Goal: Task Accomplishment & Management: Complete application form

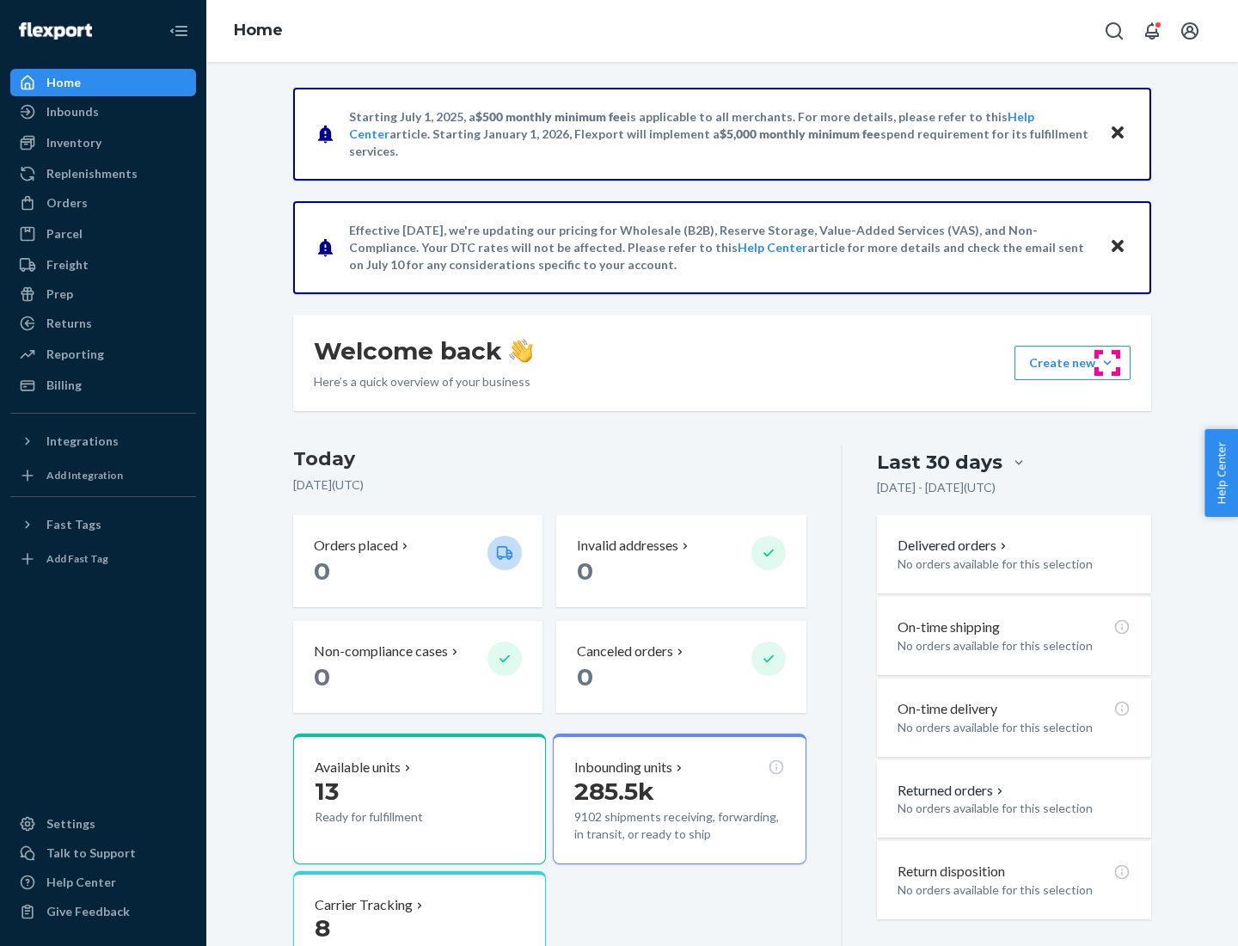
click at [1108, 363] on button "Create new Create new inbound Create new order Create new product" at bounding box center [1073, 363] width 116 height 34
click at [103, 112] on div "Inbounds" at bounding box center [103, 112] width 182 height 24
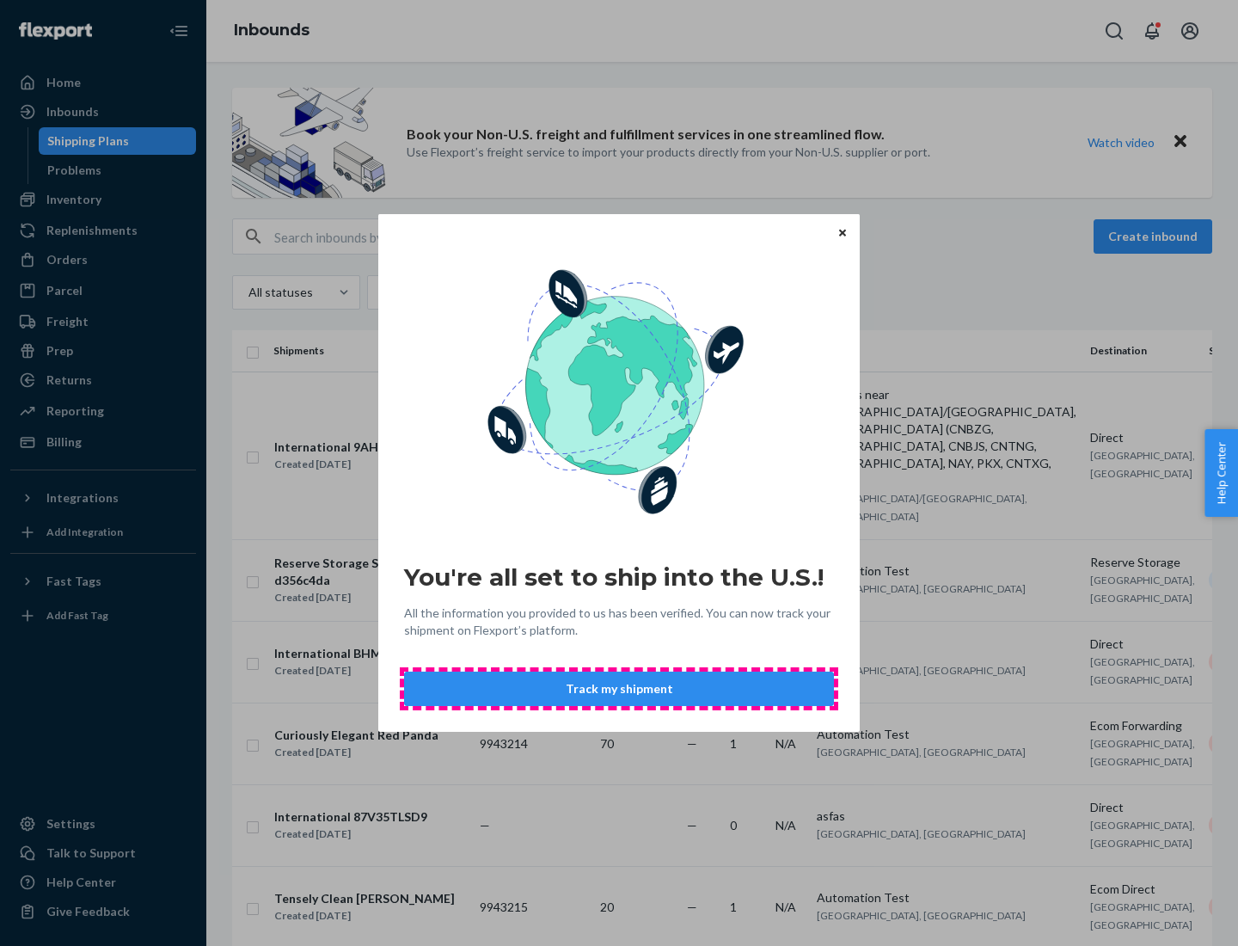
click at [619, 689] on button "Track my shipment" at bounding box center [619, 689] width 430 height 34
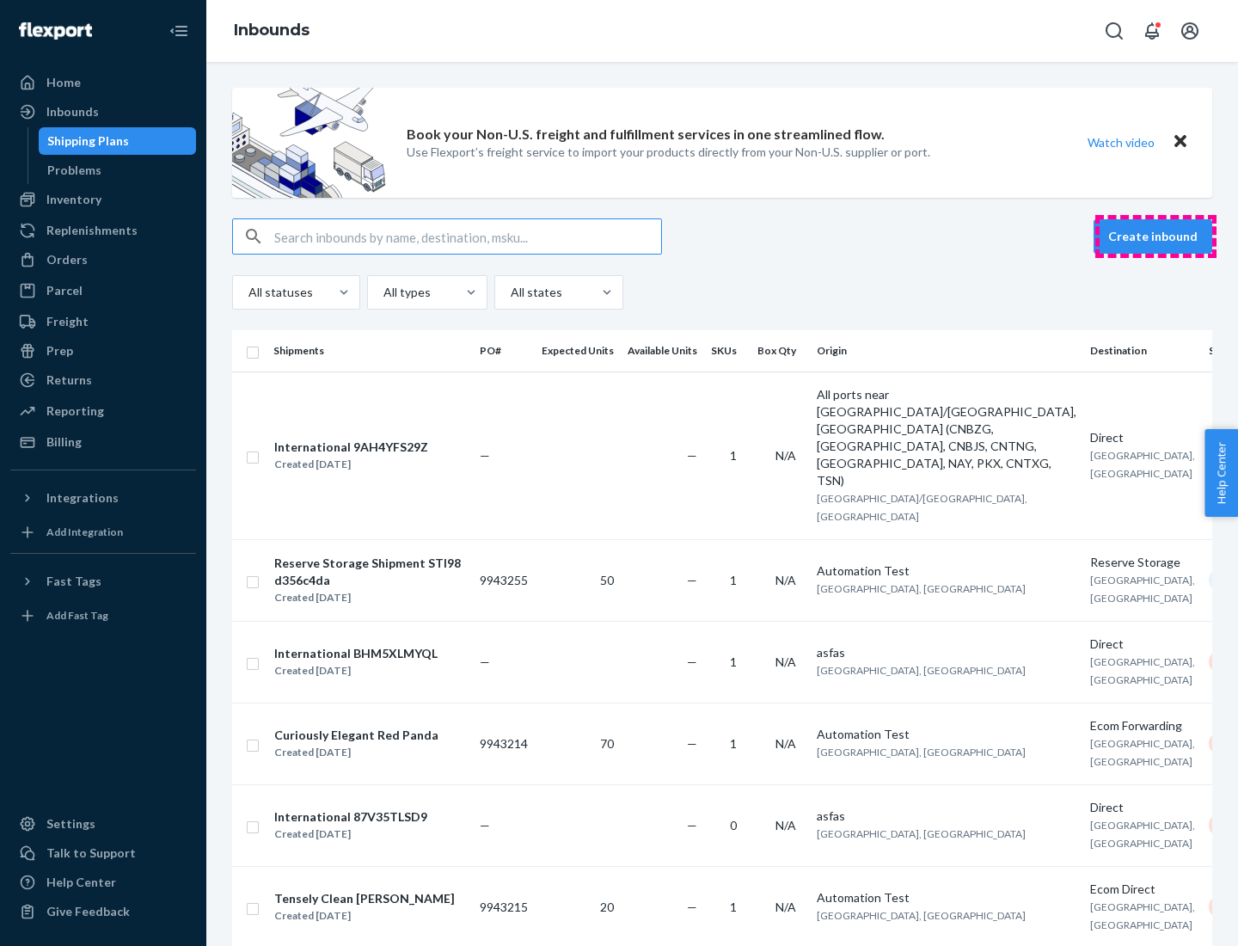
click at [1156, 237] on button "Create inbound" at bounding box center [1153, 236] width 119 height 34
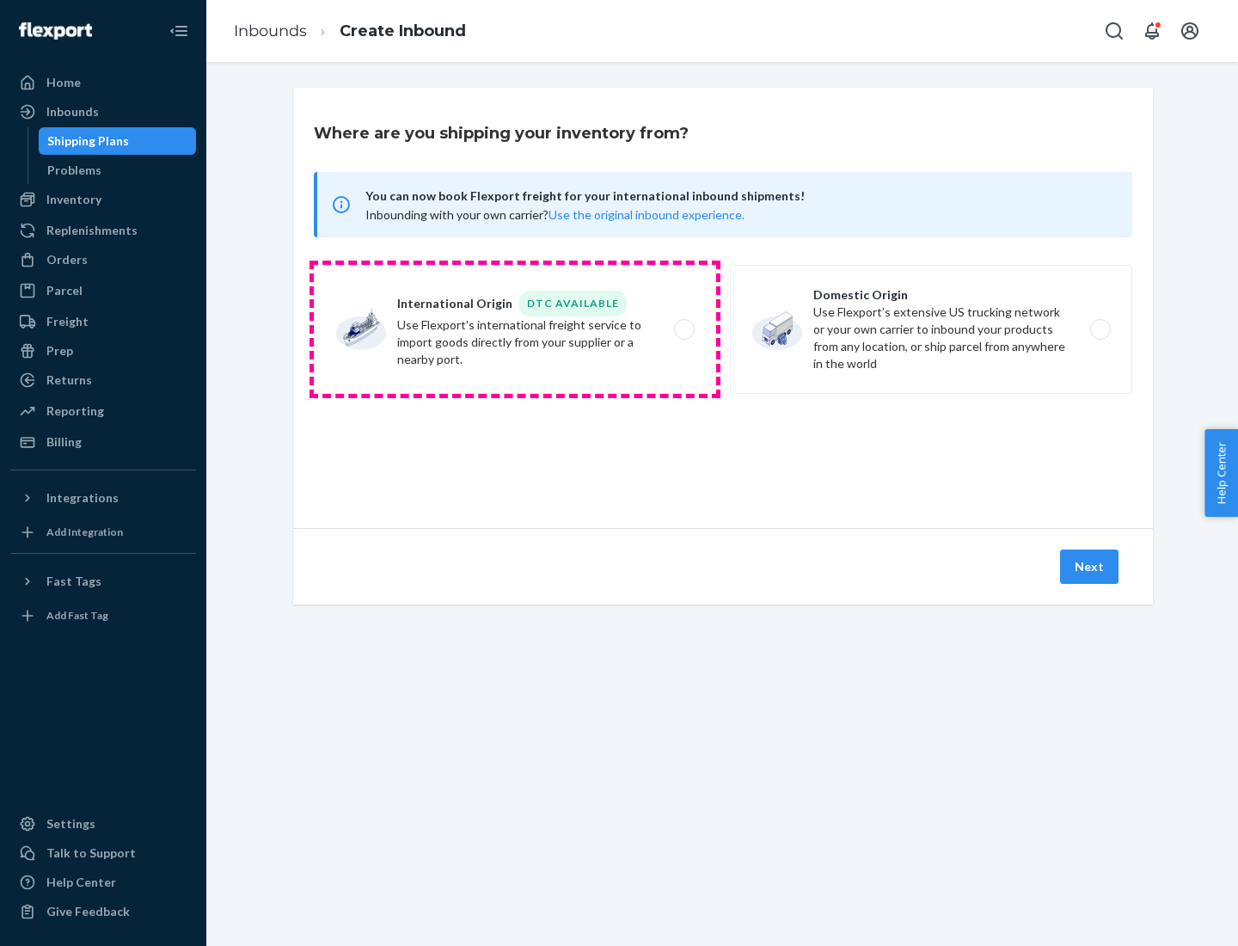
click at [515, 329] on label "International Origin DTC Available Use Flexport's international freight service…" at bounding box center [515, 329] width 402 height 129
click at [684, 329] on input "International Origin DTC Available Use Flexport's international freight service…" at bounding box center [689, 329] width 11 height 11
radio input "true"
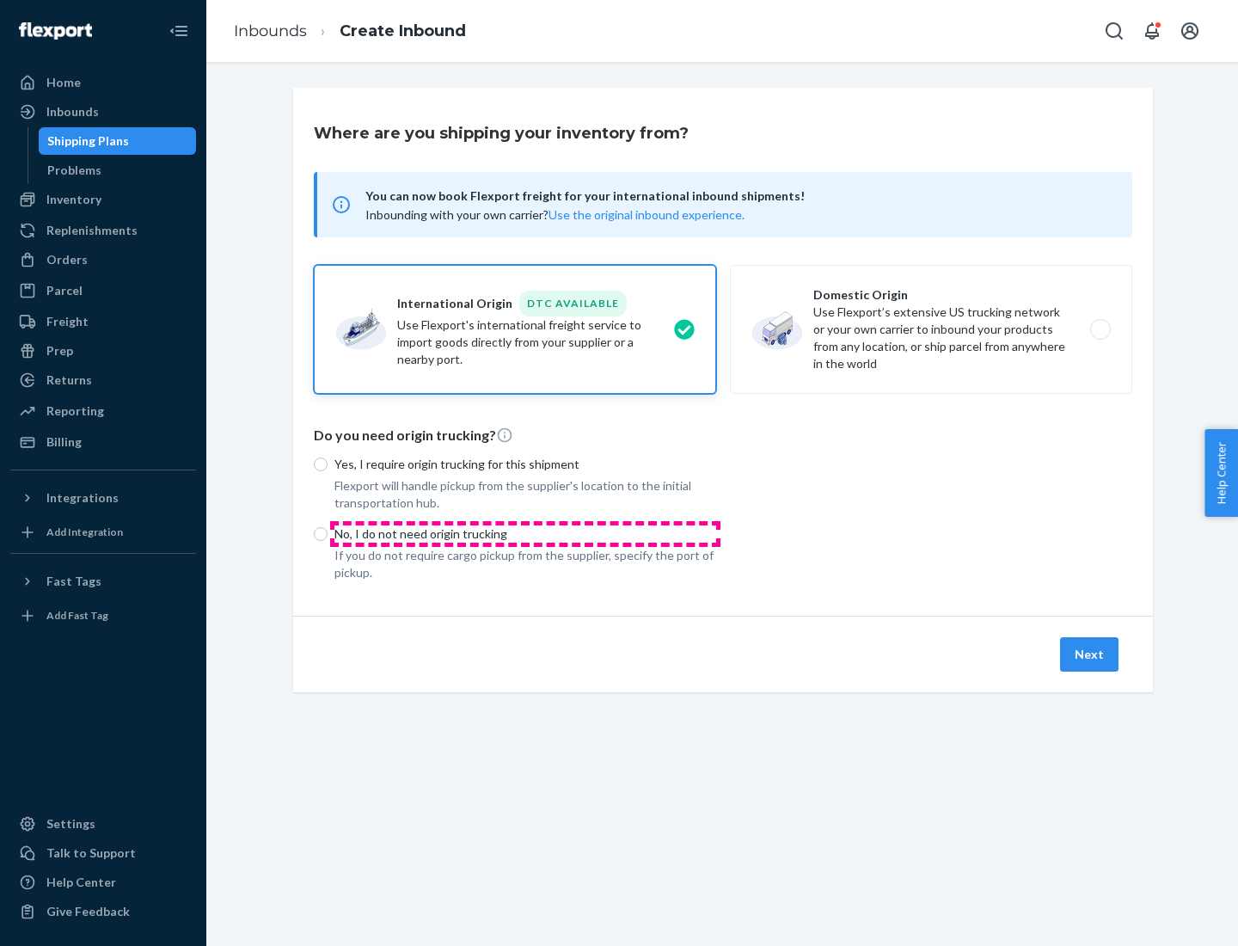
click at [525, 533] on p "No, I do not need origin trucking" at bounding box center [526, 533] width 382 height 17
click at [328, 533] on input "No, I do not need origin trucking" at bounding box center [321, 534] width 14 height 14
radio input "true"
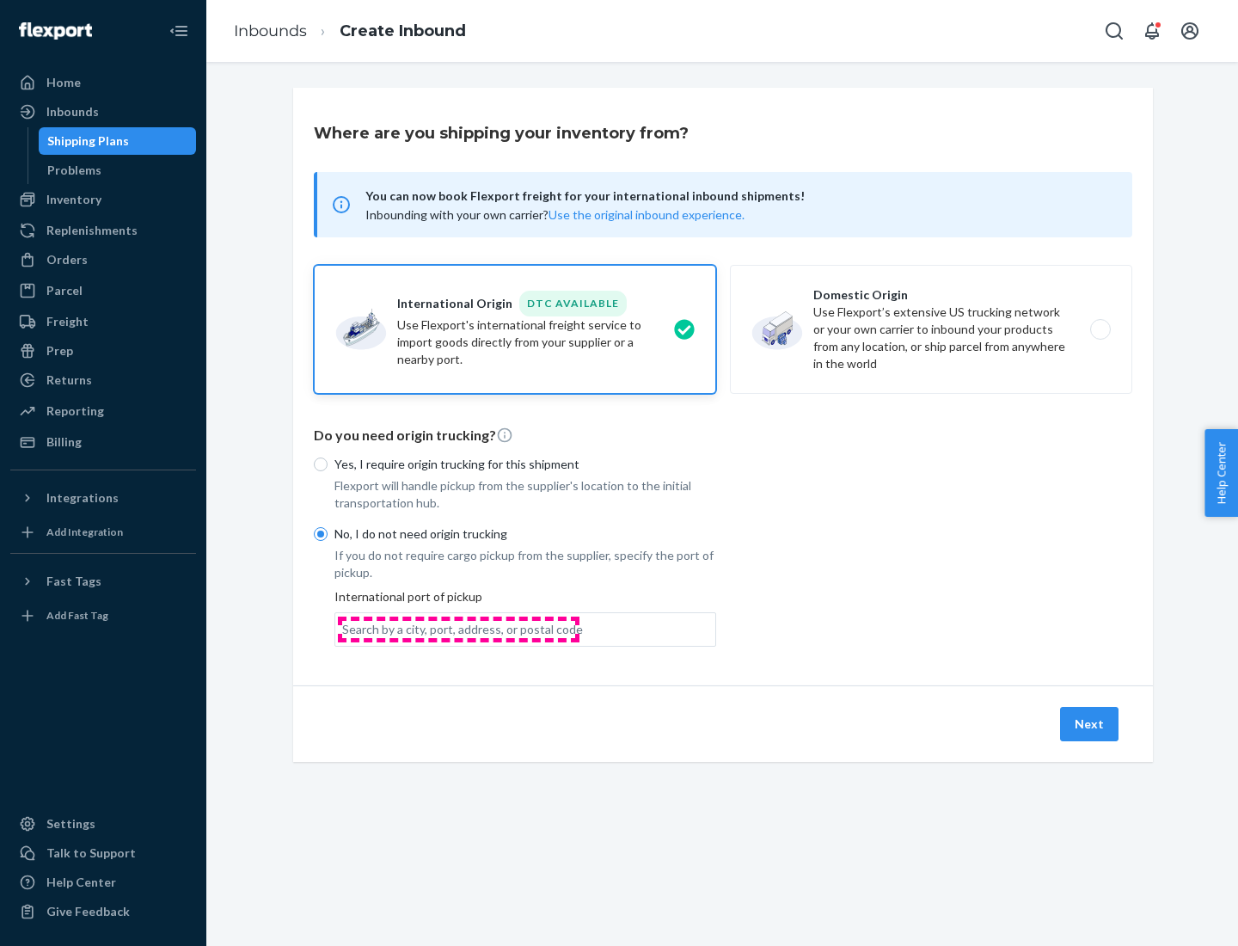
click at [458, 629] on div "Search by a city, port, address, or postal code" at bounding box center [462, 629] width 241 height 17
click at [344, 629] on input "Search by a city, port, address, or postal code" at bounding box center [343, 629] width 2 height 17
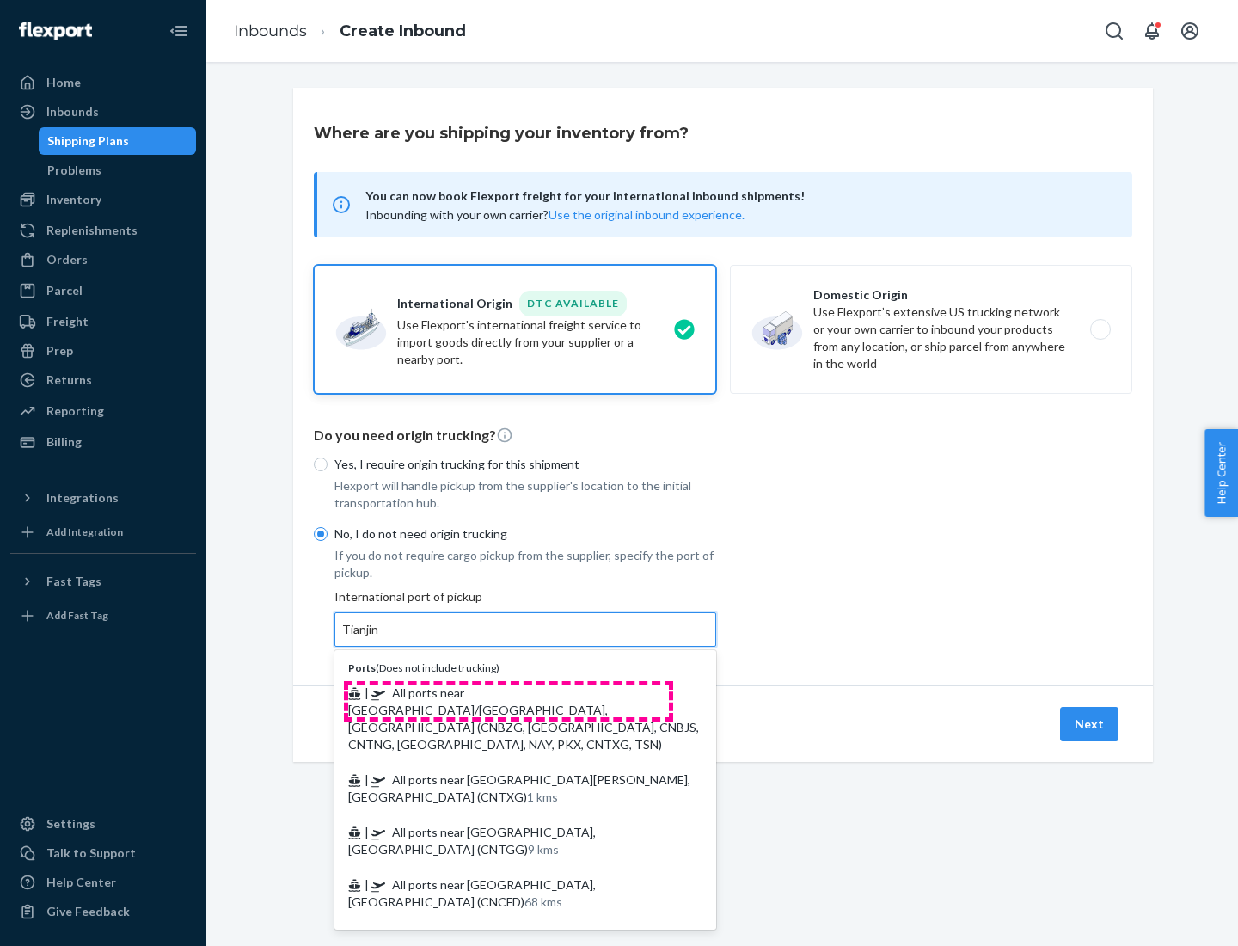
click at [508, 692] on span "| All ports near [GEOGRAPHIC_DATA]/[GEOGRAPHIC_DATA], [GEOGRAPHIC_DATA] (CNBZG,…" at bounding box center [523, 718] width 351 height 66
click at [380, 638] on input "Tianjin" at bounding box center [361, 629] width 38 height 17
type input "All ports near [GEOGRAPHIC_DATA]/[GEOGRAPHIC_DATA], [GEOGRAPHIC_DATA] (CNBZG, […"
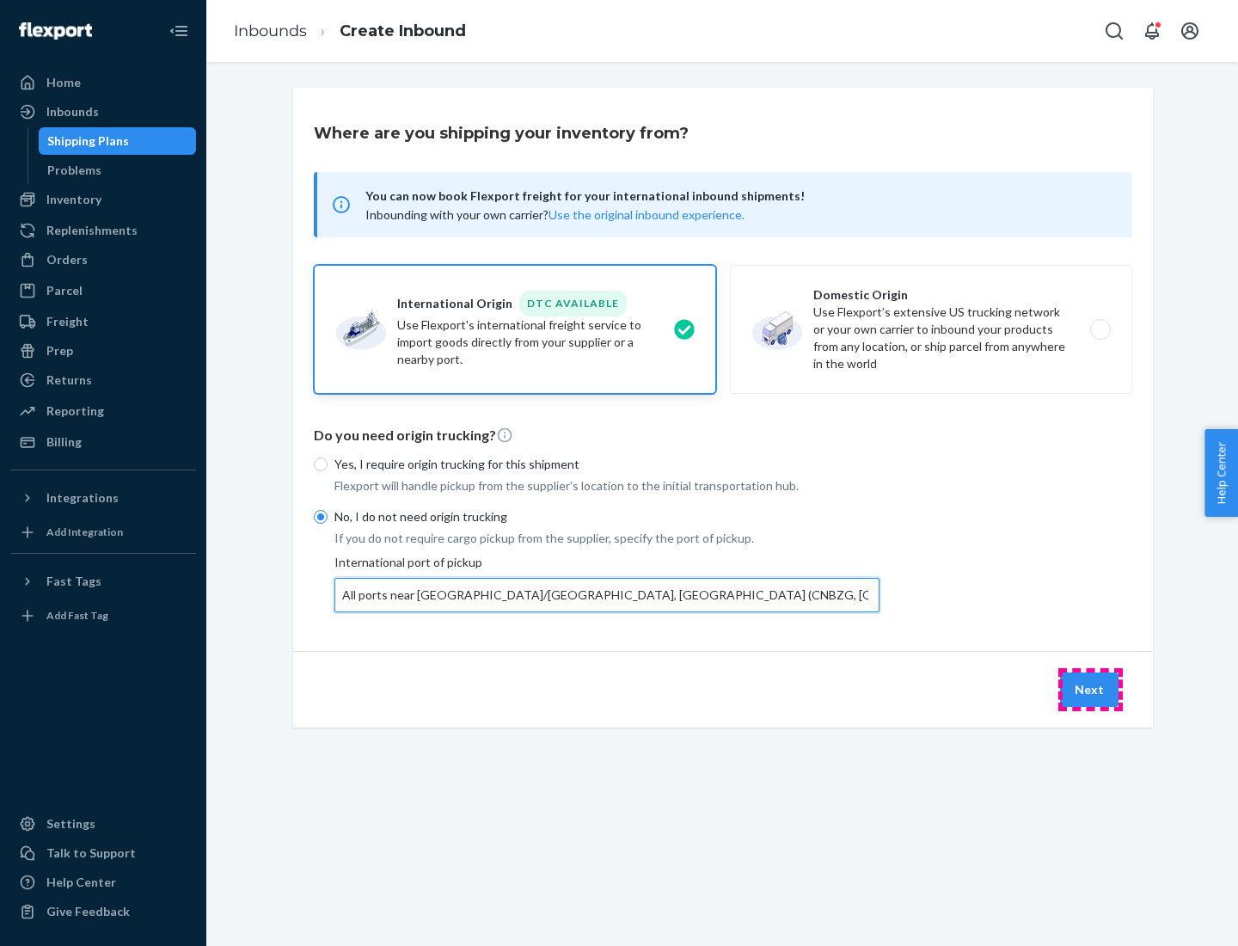
click at [1091, 689] on button "Next" at bounding box center [1089, 690] width 58 height 34
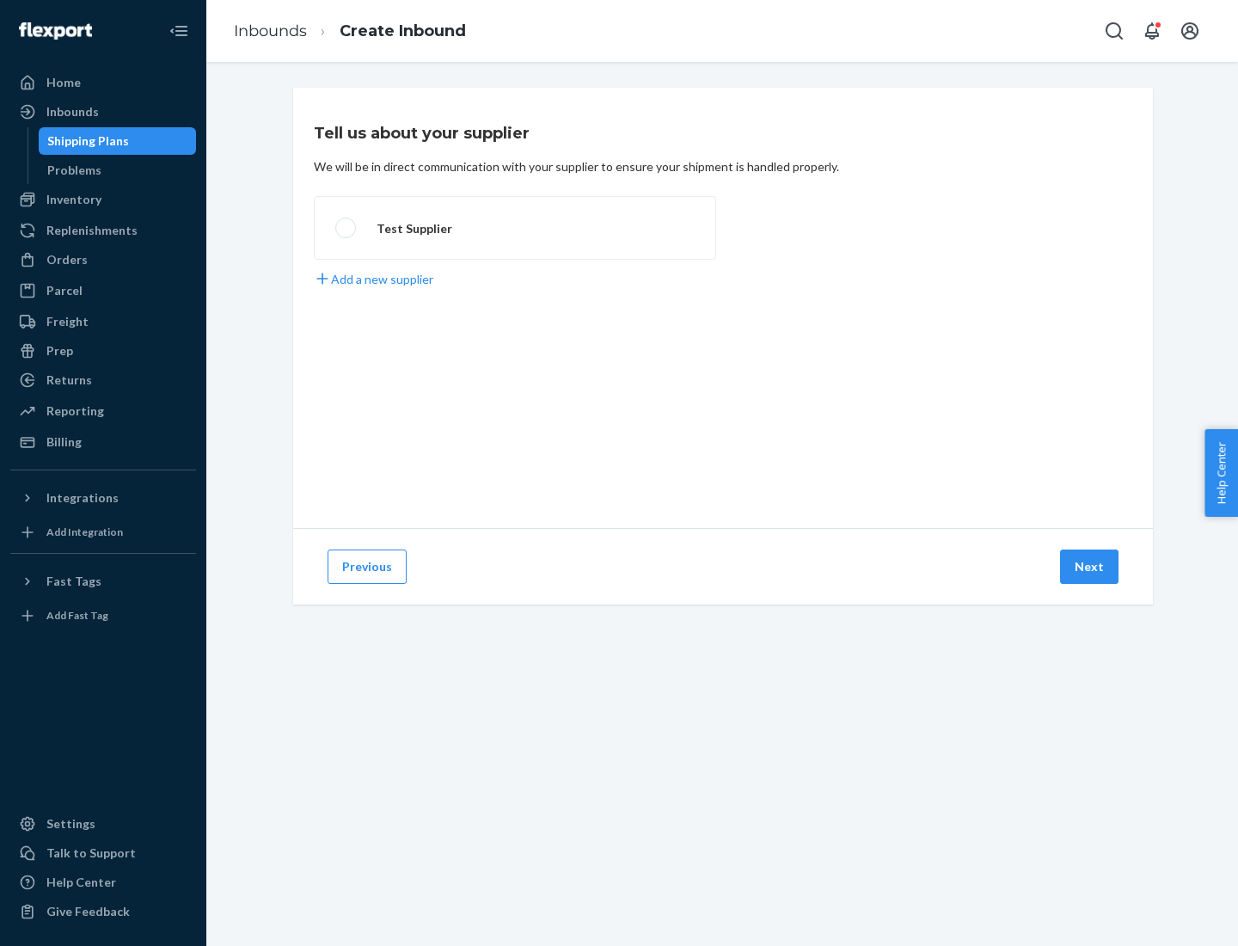
click at [515, 228] on label "Test Supplier" at bounding box center [515, 228] width 402 height 64
click at [347, 228] on input "Test Supplier" at bounding box center [340, 228] width 11 height 11
radio input "true"
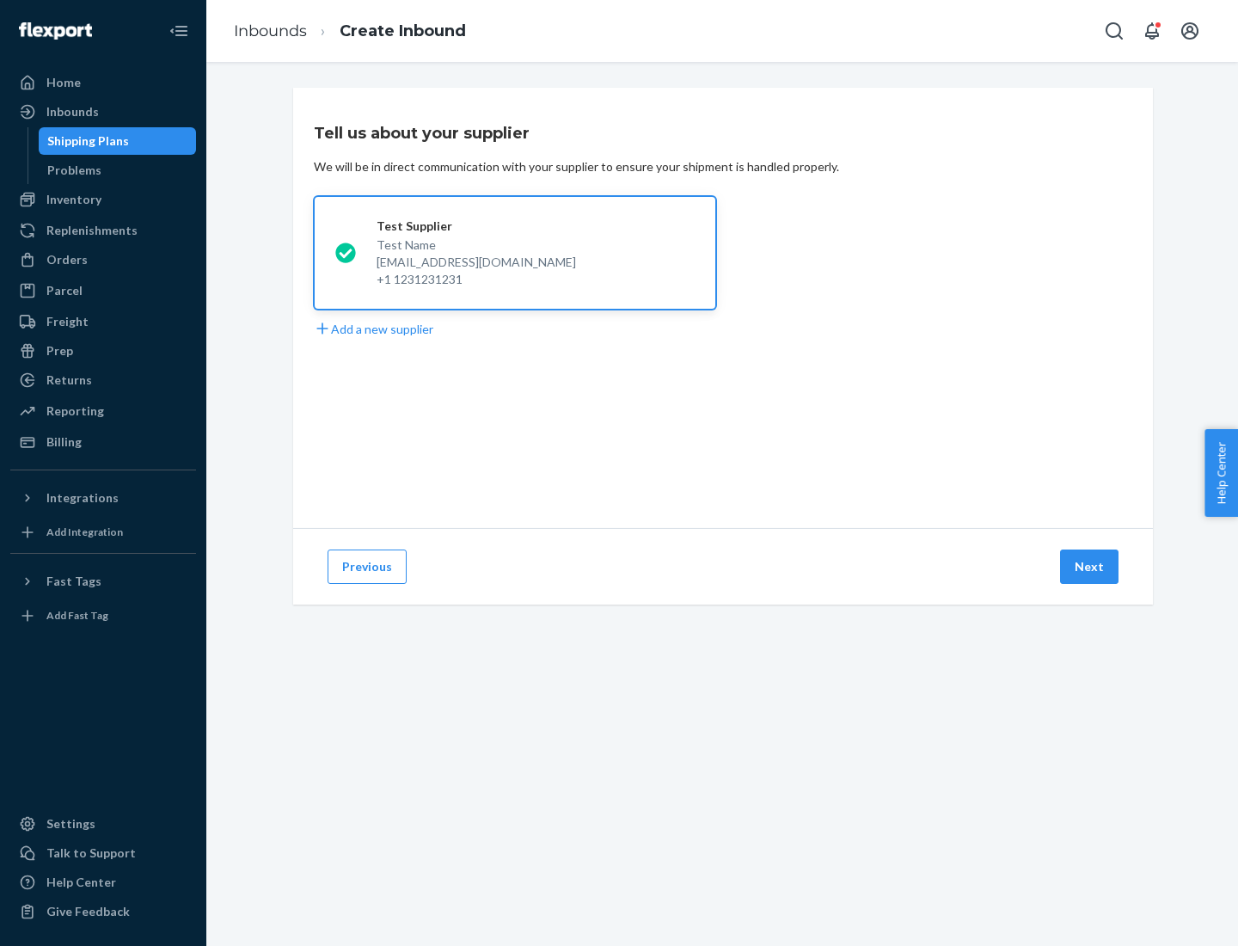
click at [1091, 567] on button "Next" at bounding box center [1089, 567] width 58 height 34
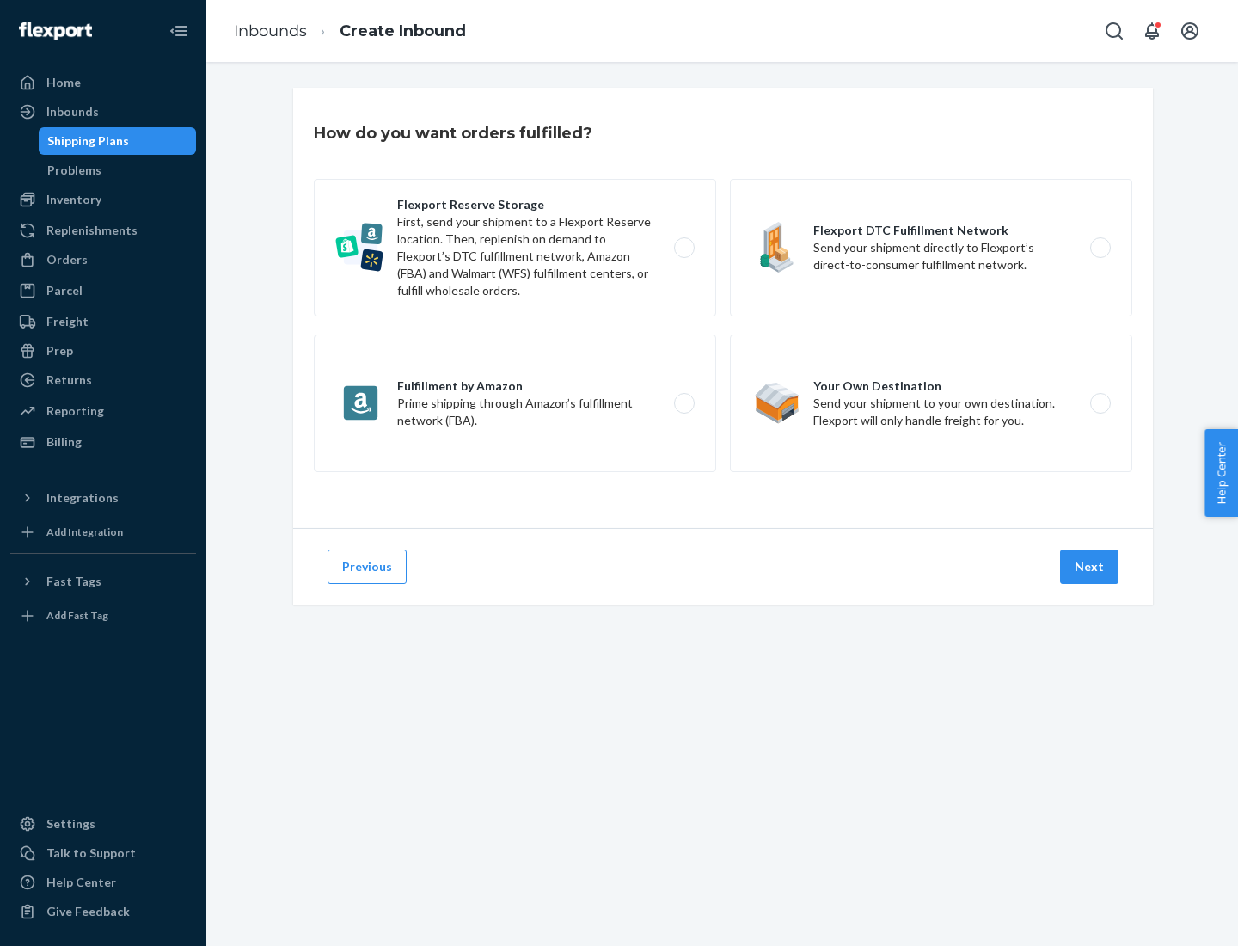
click at [723, 308] on div "Flexport Reserve Storage First, send your shipment to a Flexport Reserve locati…" at bounding box center [723, 328] width 819 height 298
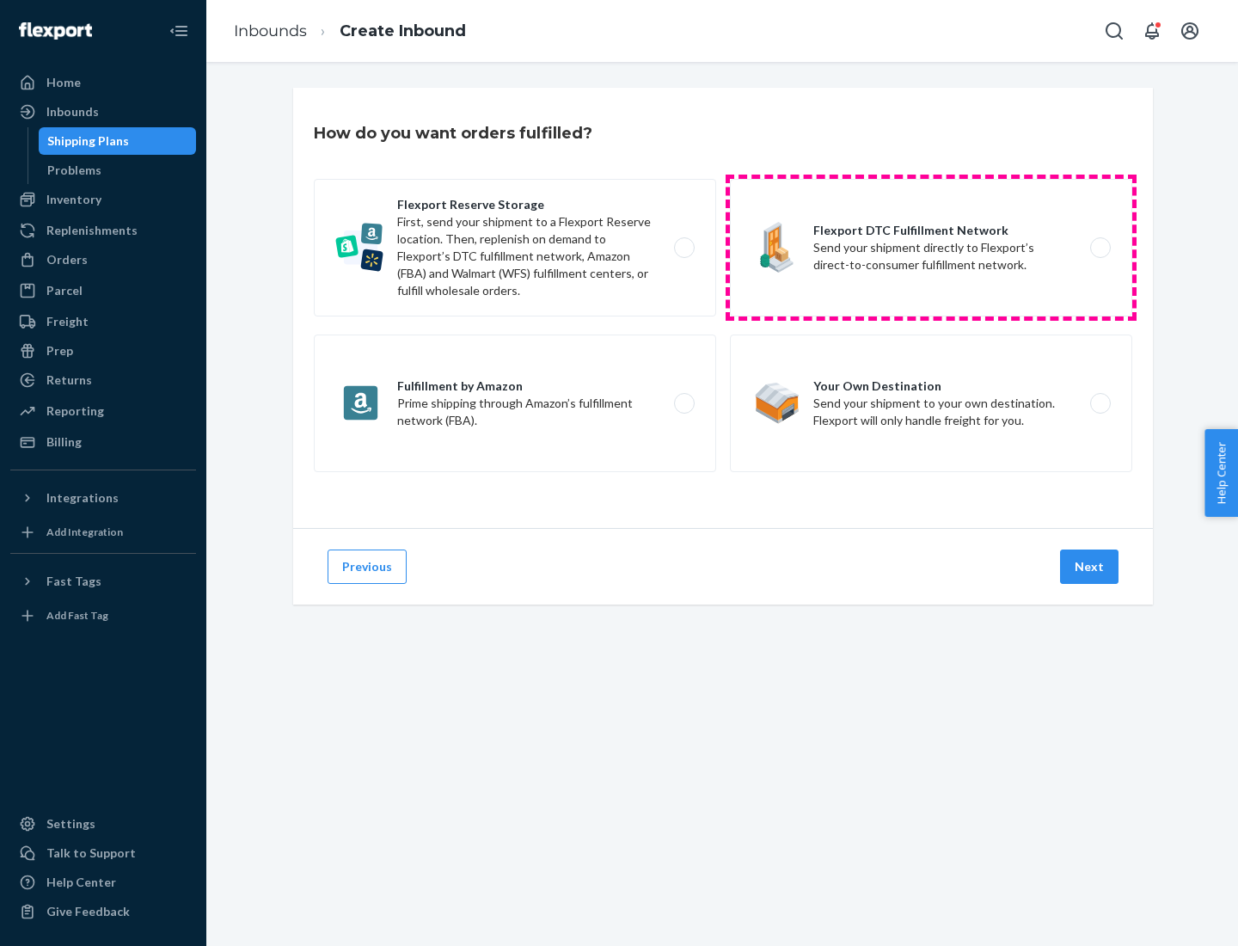
click at [931, 248] on label "Flexport DTC Fulfillment Network Send your shipment directly to Flexport’s dire…" at bounding box center [931, 248] width 402 height 138
click at [1100, 248] on input "Flexport DTC Fulfillment Network Send your shipment directly to Flexport’s dire…" at bounding box center [1105, 248] width 11 height 11
radio input "true"
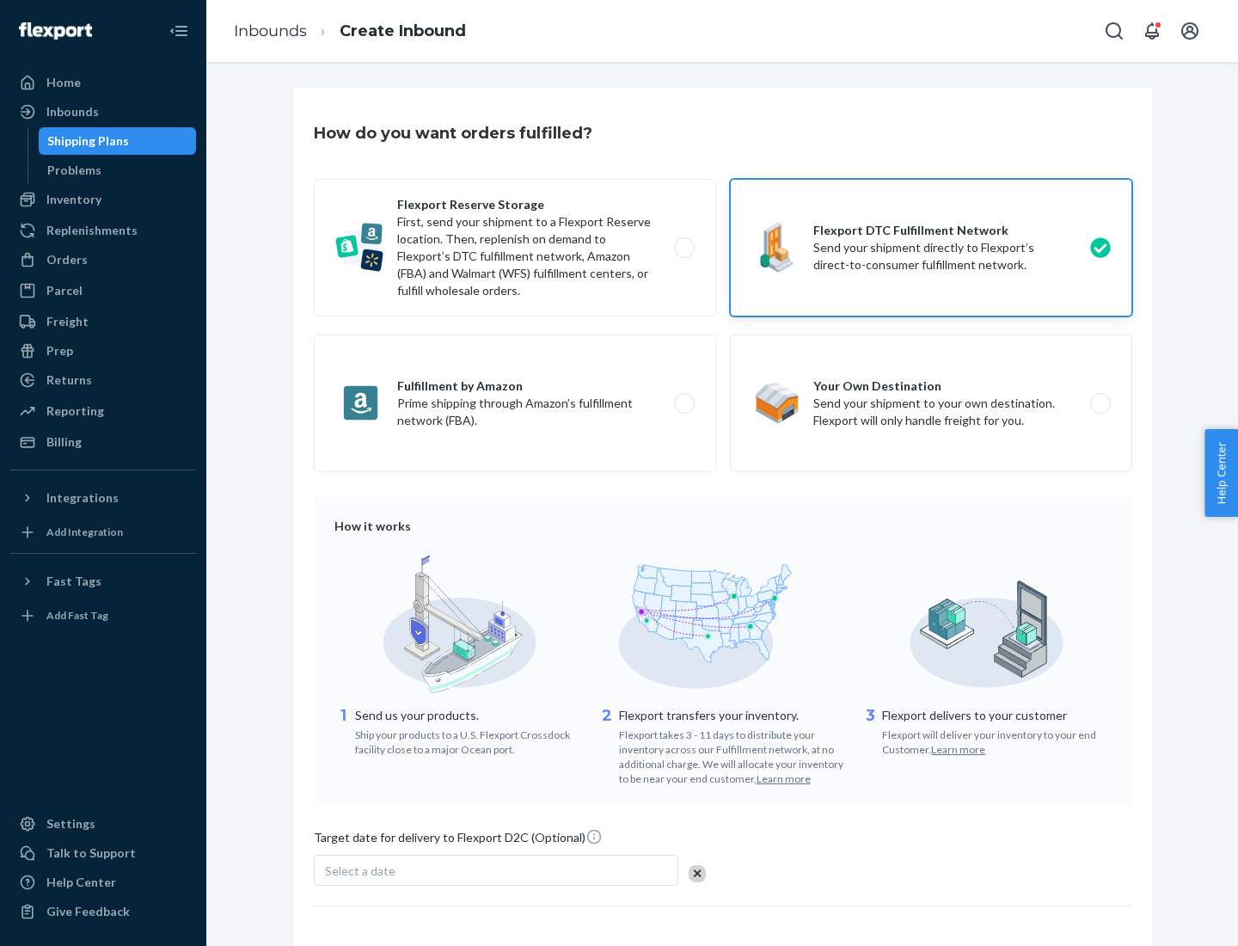
scroll to position [126, 0]
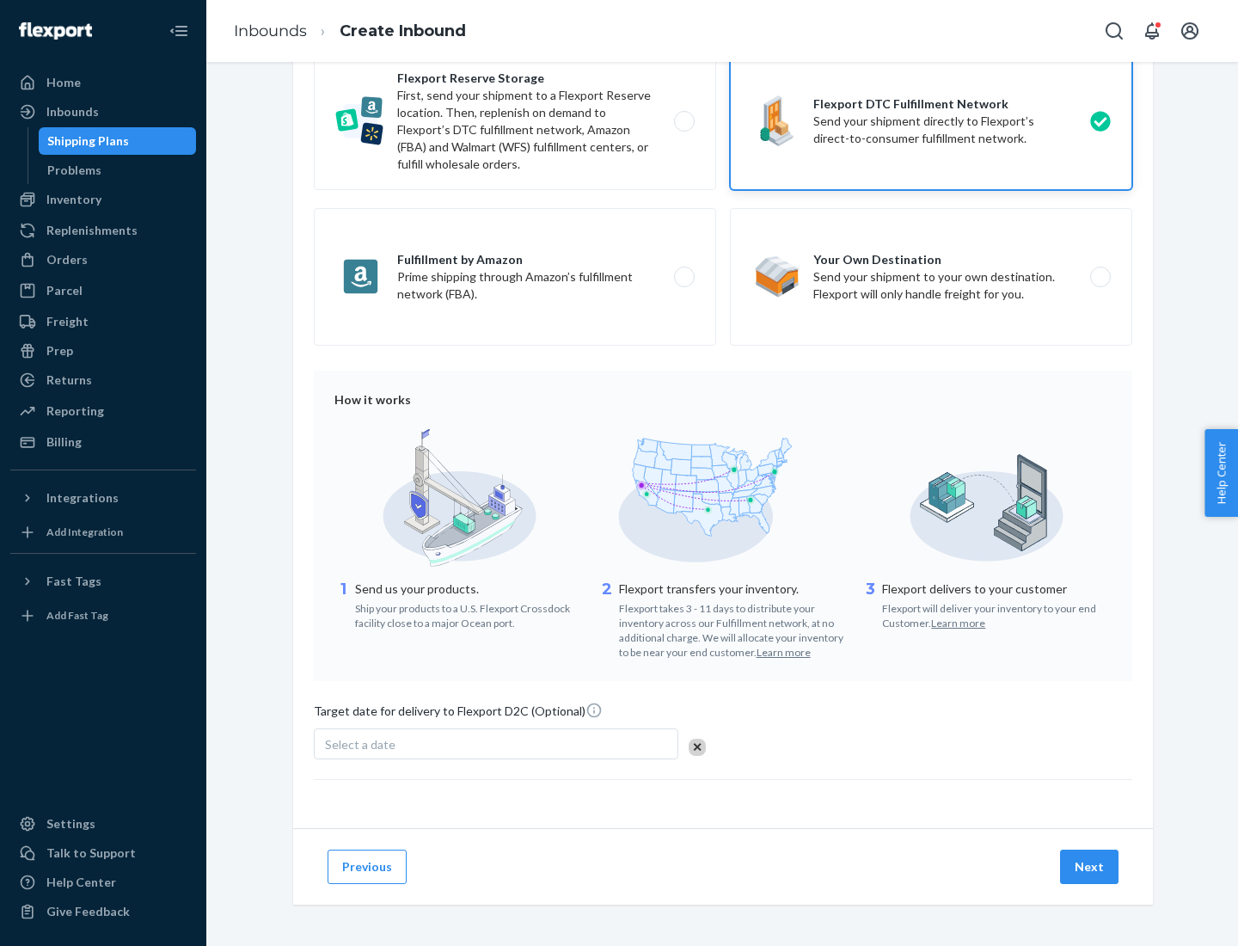
click at [1091, 866] on button "Next" at bounding box center [1089, 867] width 58 height 34
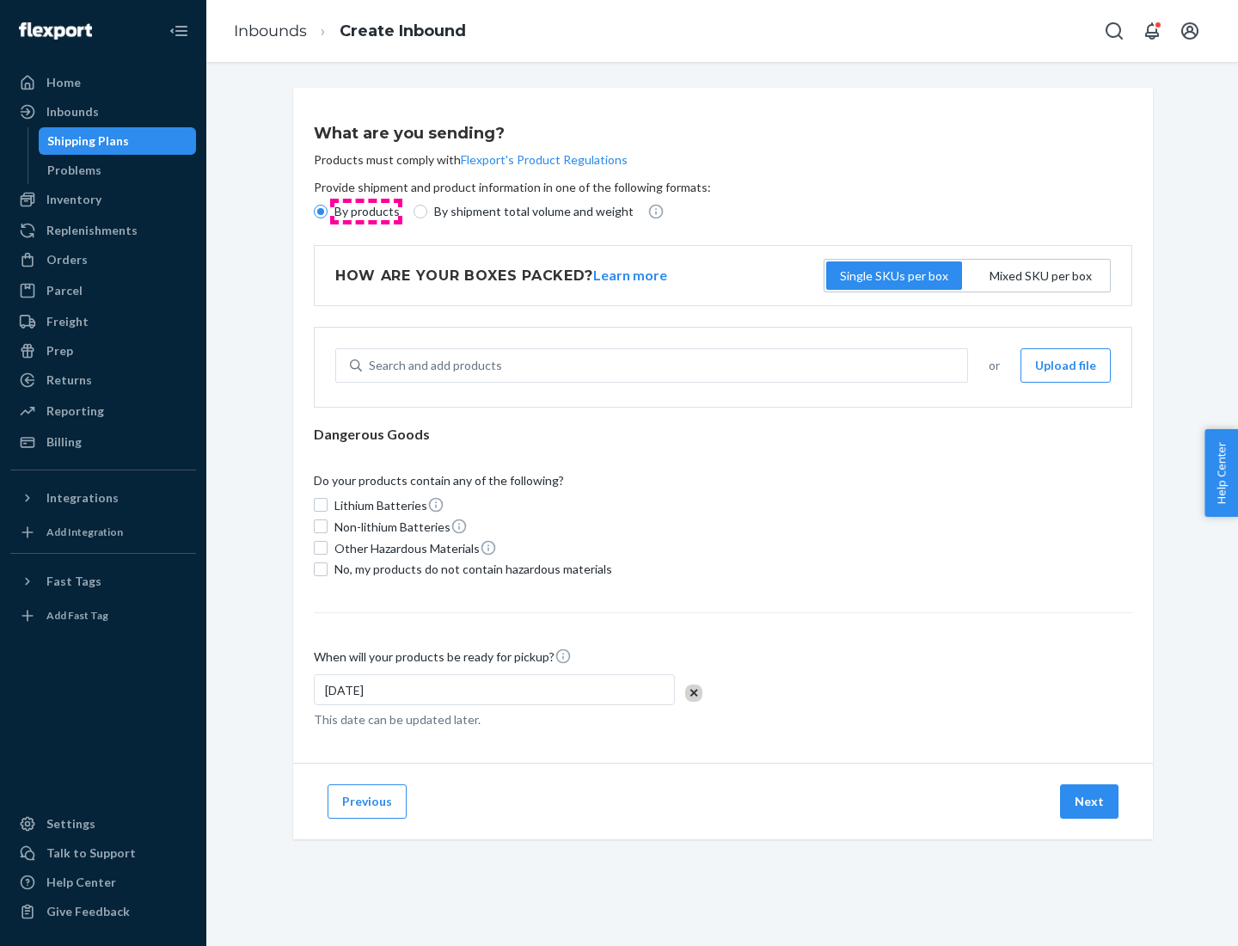
click at [366, 212] on p "By products" at bounding box center [367, 211] width 65 height 17
click at [328, 212] on input "By products" at bounding box center [321, 212] width 14 height 14
click at [433, 366] on div "Search and add products" at bounding box center [435, 365] width 133 height 17
click at [371, 366] on input "Search and add products" at bounding box center [370, 365] width 2 height 17
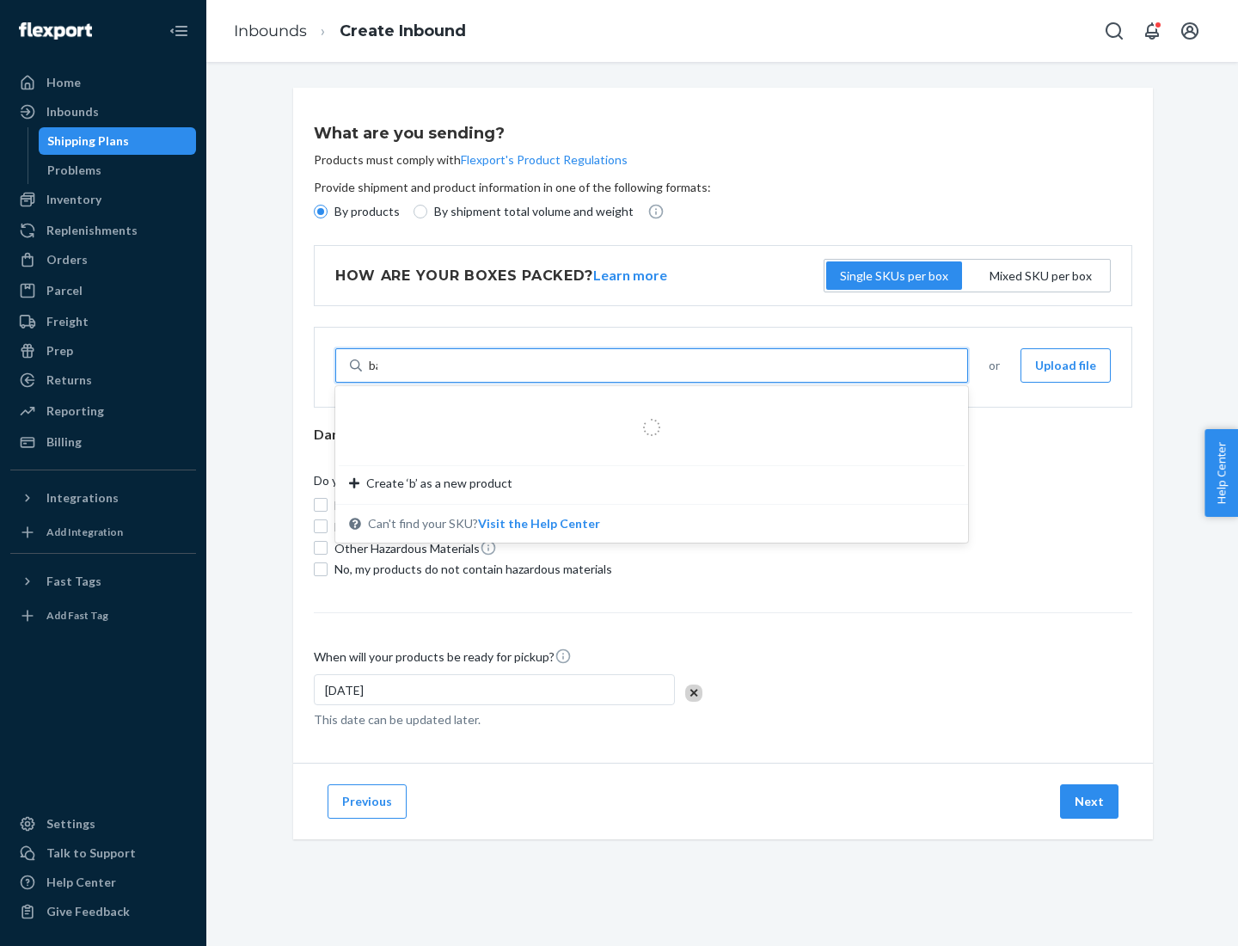
type input "basic"
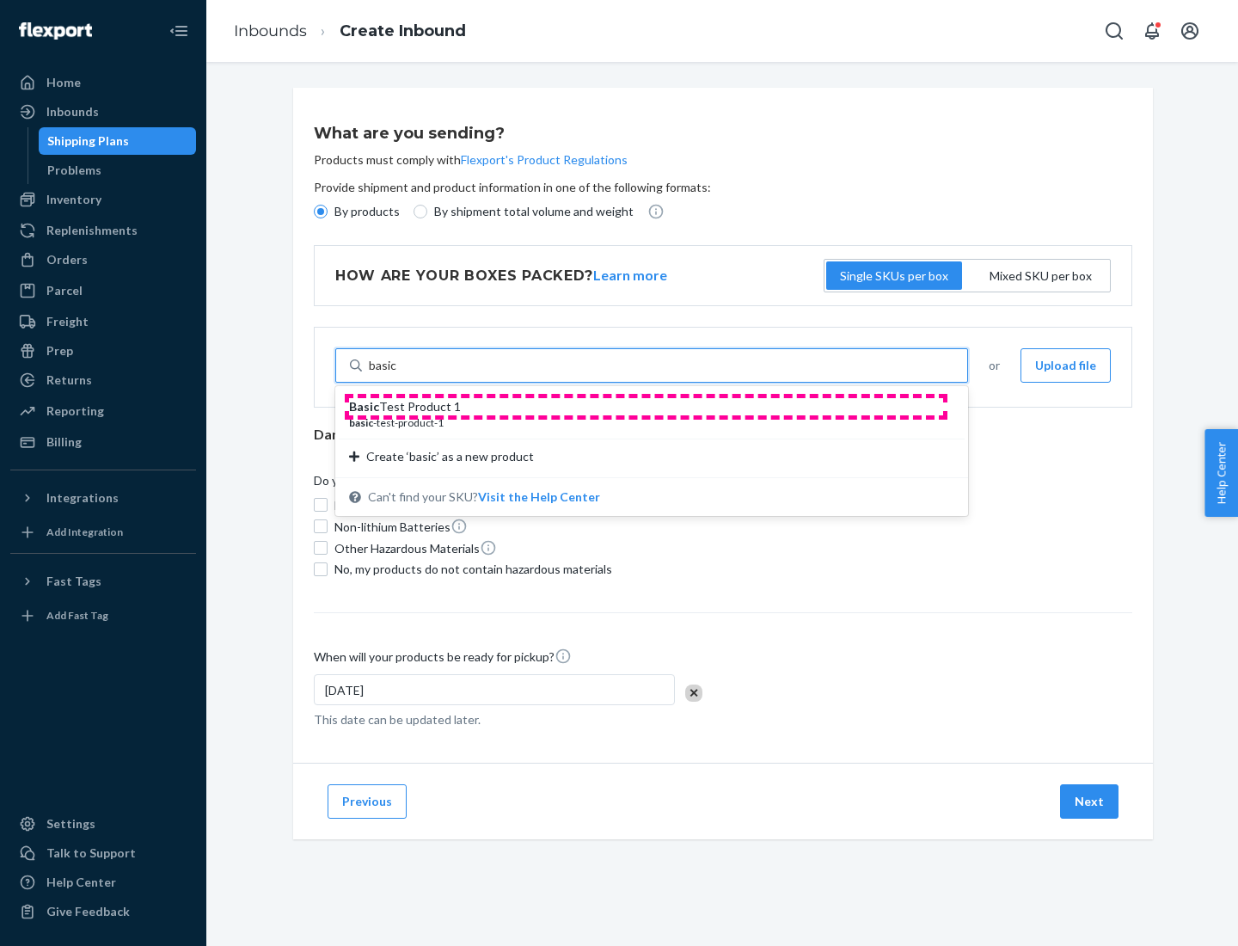
click at [646, 407] on div "Basic Test Product 1" at bounding box center [645, 406] width 592 height 17
click at [397, 374] on input "basic" at bounding box center [383, 365] width 28 height 17
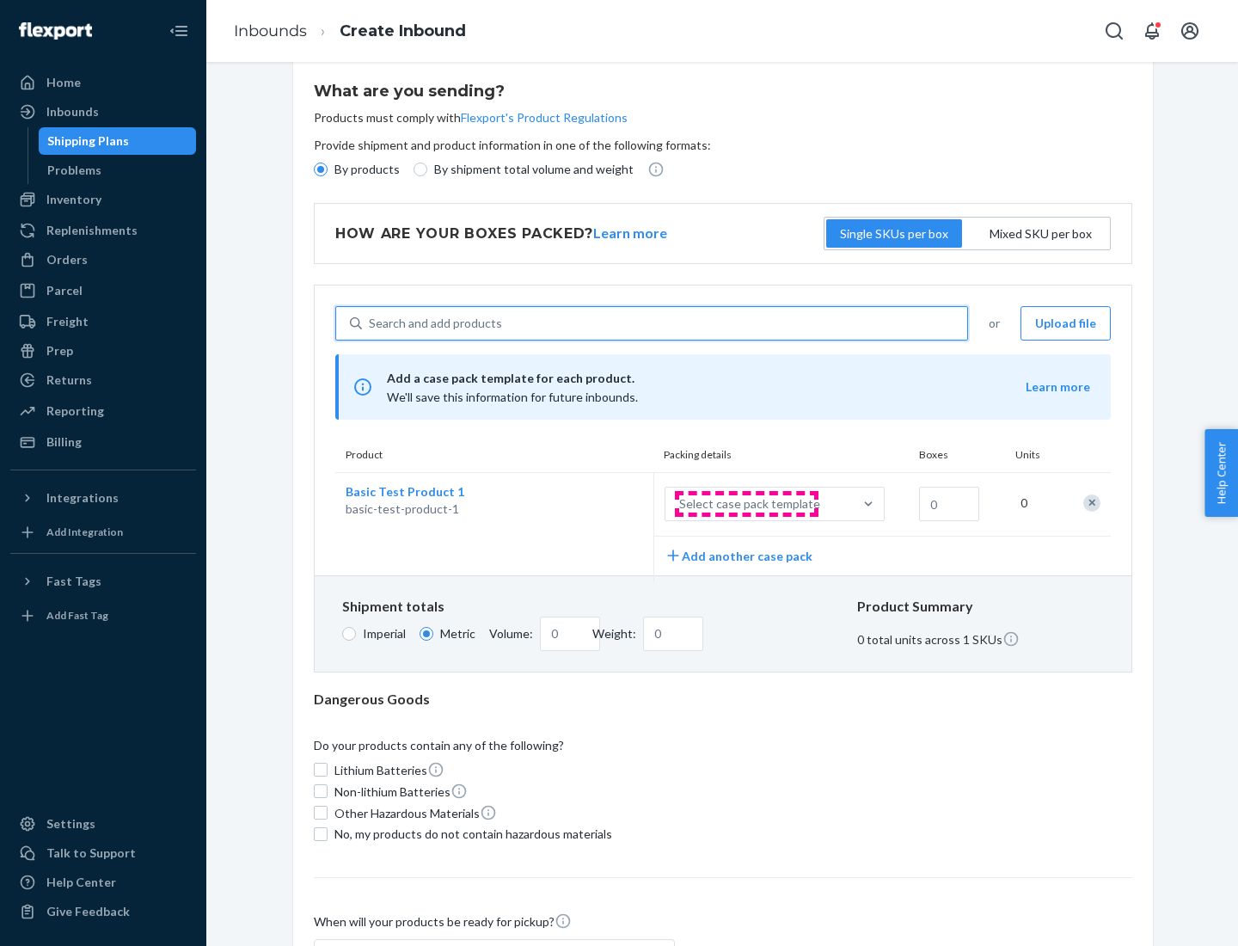
click at [747, 504] on div "Select case pack template" at bounding box center [749, 503] width 141 height 17
click at [594, 504] on input "Select case pack template" at bounding box center [594, 504] width 0 height 0
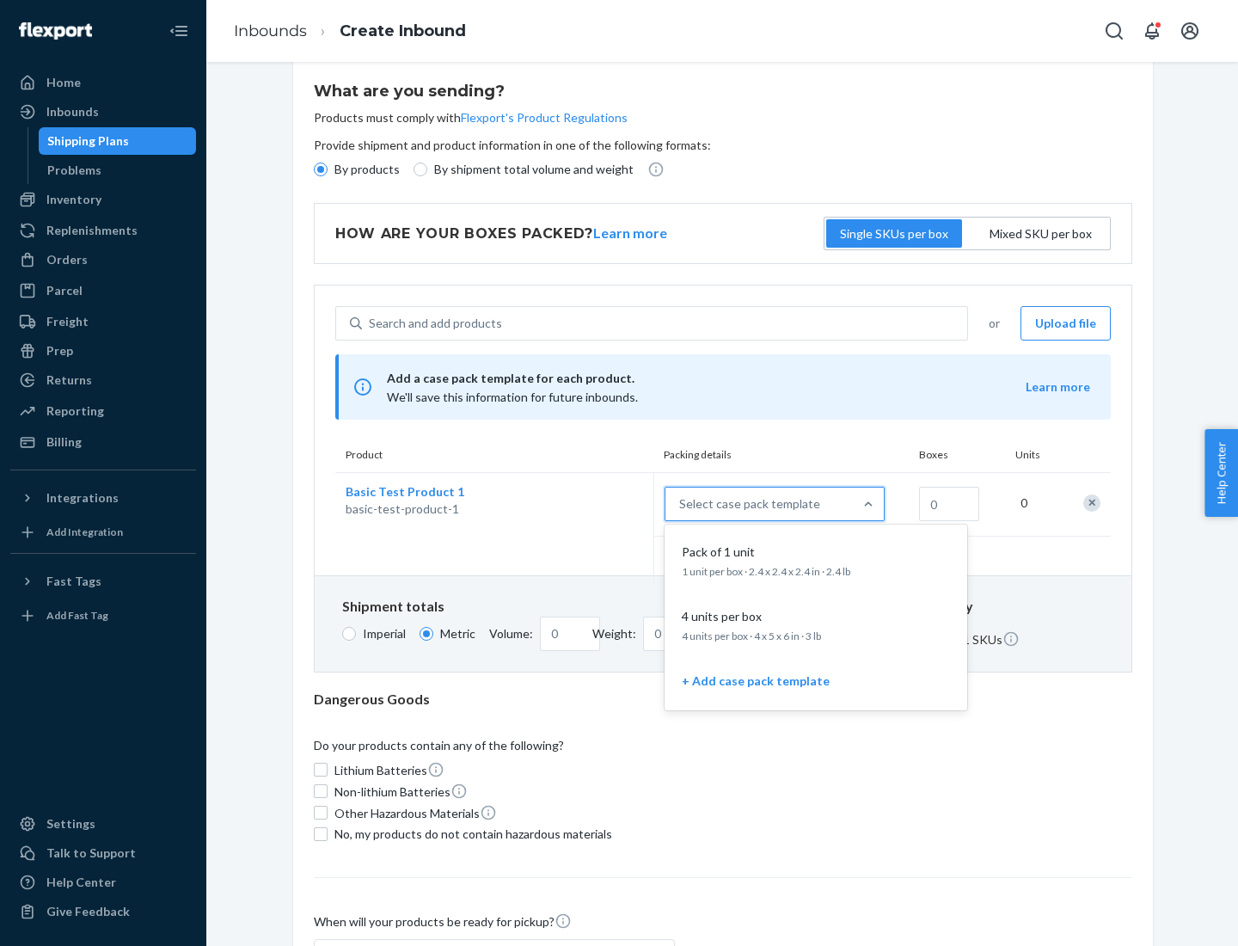
scroll to position [99, 0]
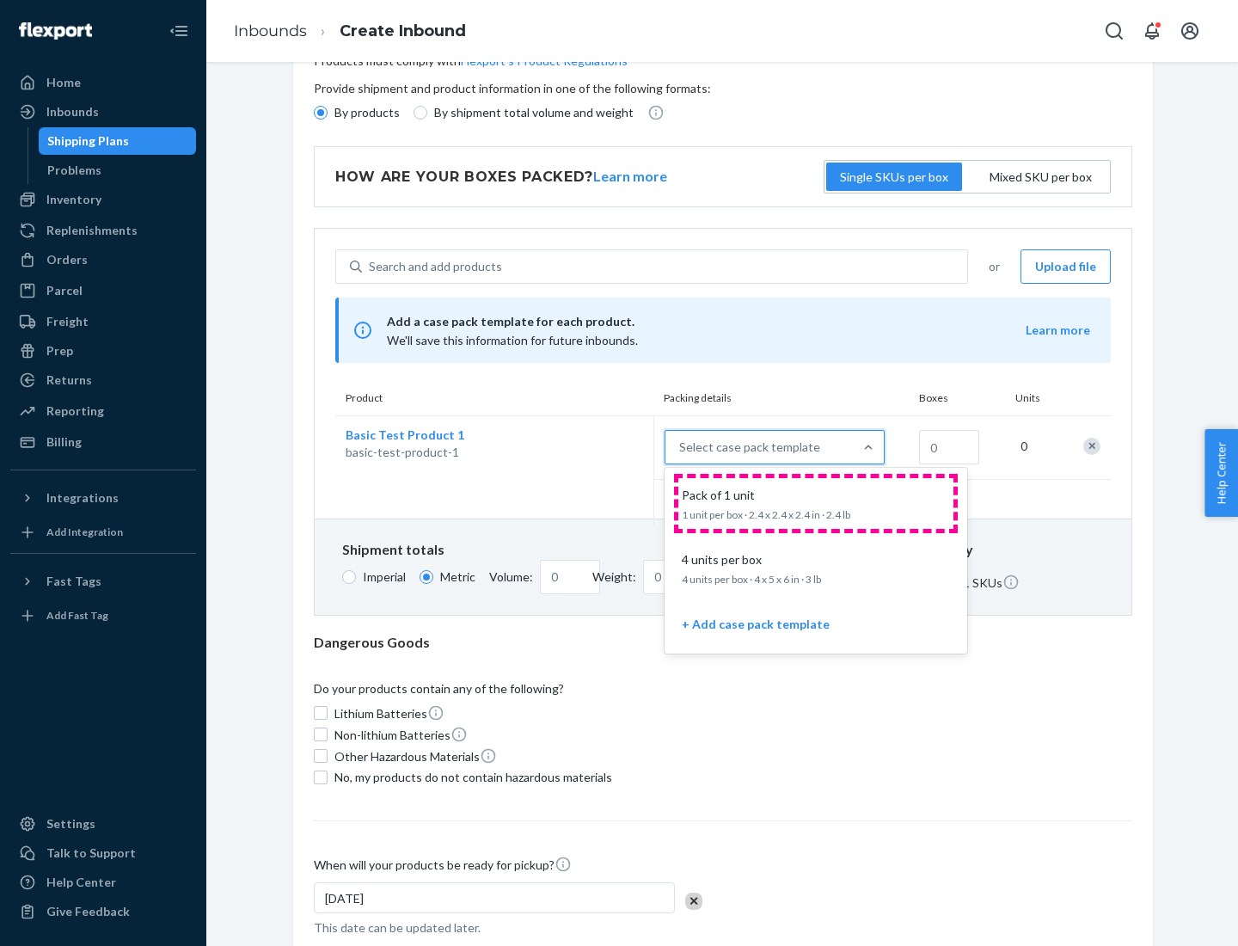
click at [816, 503] on div "Pack of 1 unit" at bounding box center [812, 495] width 275 height 17
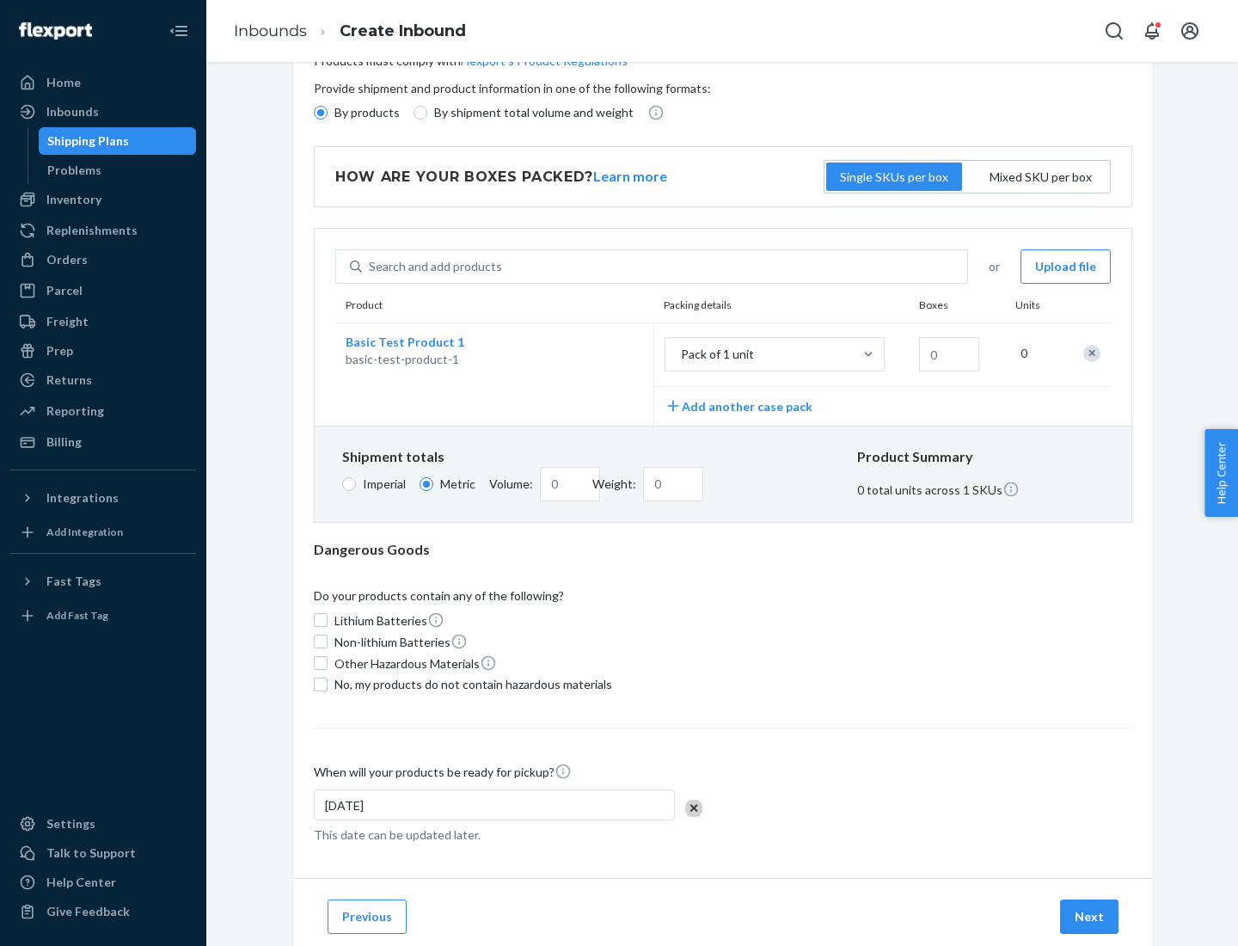
scroll to position [0, 0]
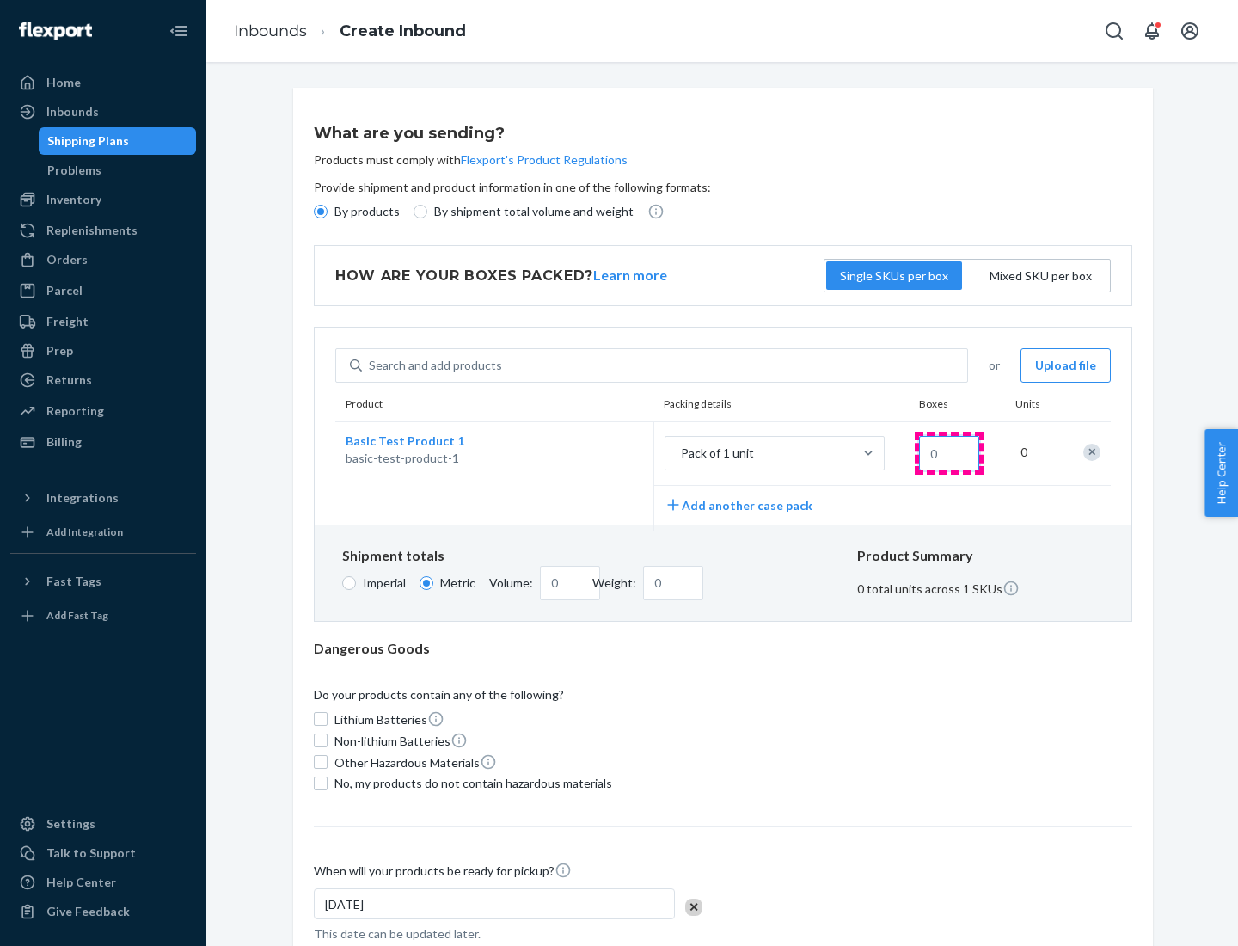
type input "1.09"
type input "1"
type input "10.89"
type input "10"
type input "0.02"
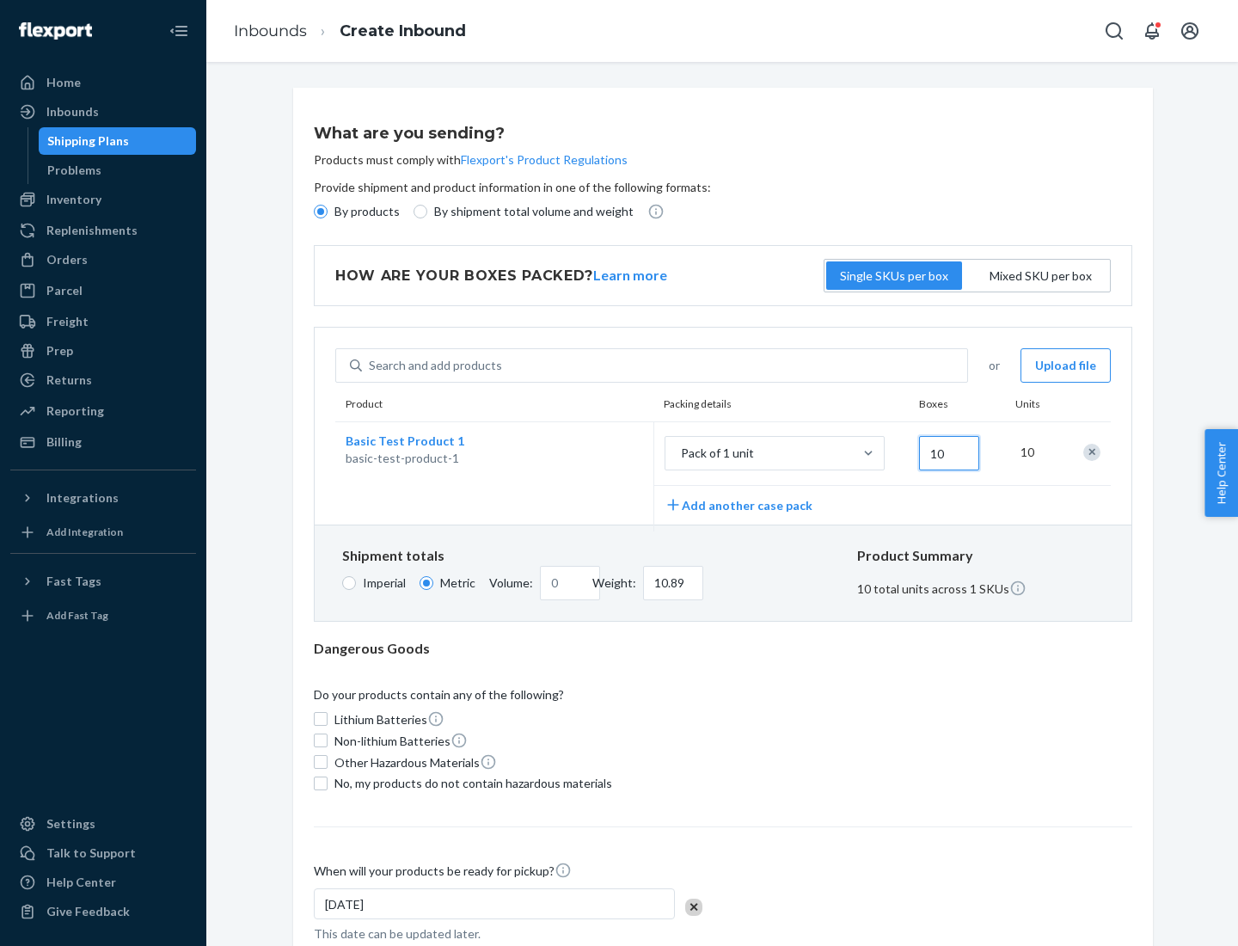
type input "108.86"
type input "100"
type input "0.23"
type input "1088.62"
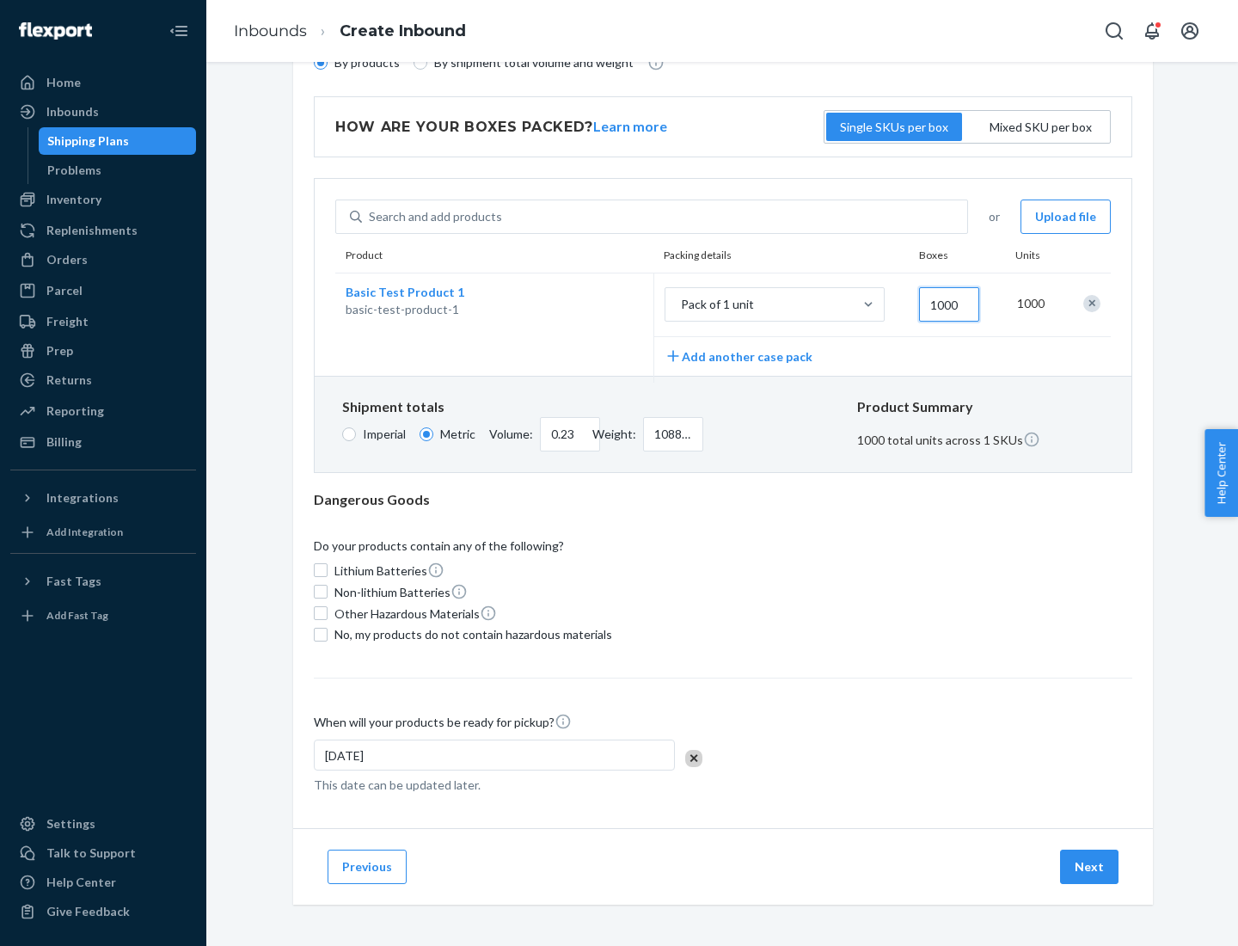
type input "1000"
click at [470, 634] on span "No, my products do not contain hazardous materials" at bounding box center [474, 634] width 278 height 17
click at [328, 634] on input "No, my products do not contain hazardous materials" at bounding box center [321, 635] width 14 height 14
checkbox input "true"
click at [1091, 866] on button "Next" at bounding box center [1089, 867] width 58 height 34
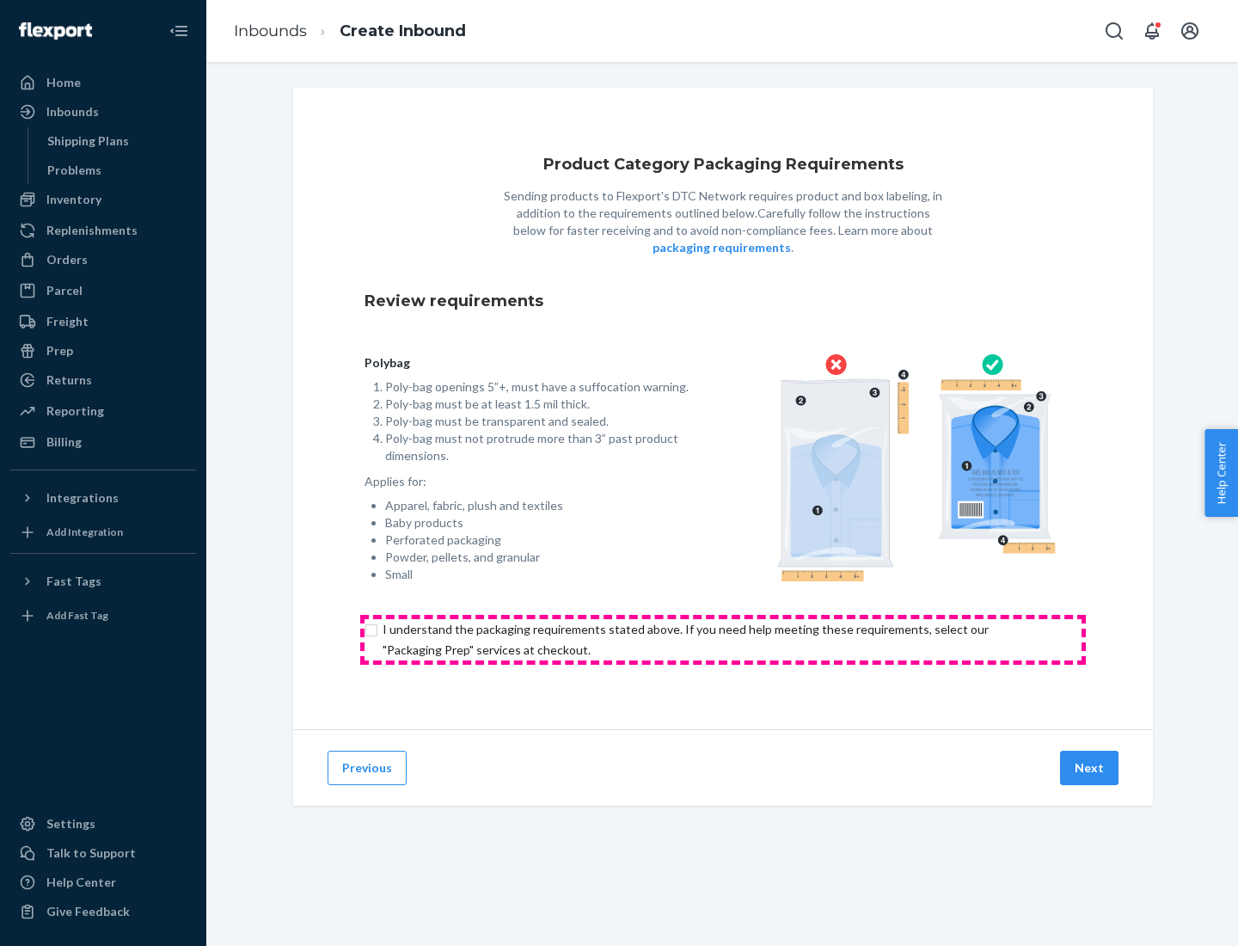
click at [723, 639] on input "checkbox" at bounding box center [723, 639] width 717 height 41
checkbox input "true"
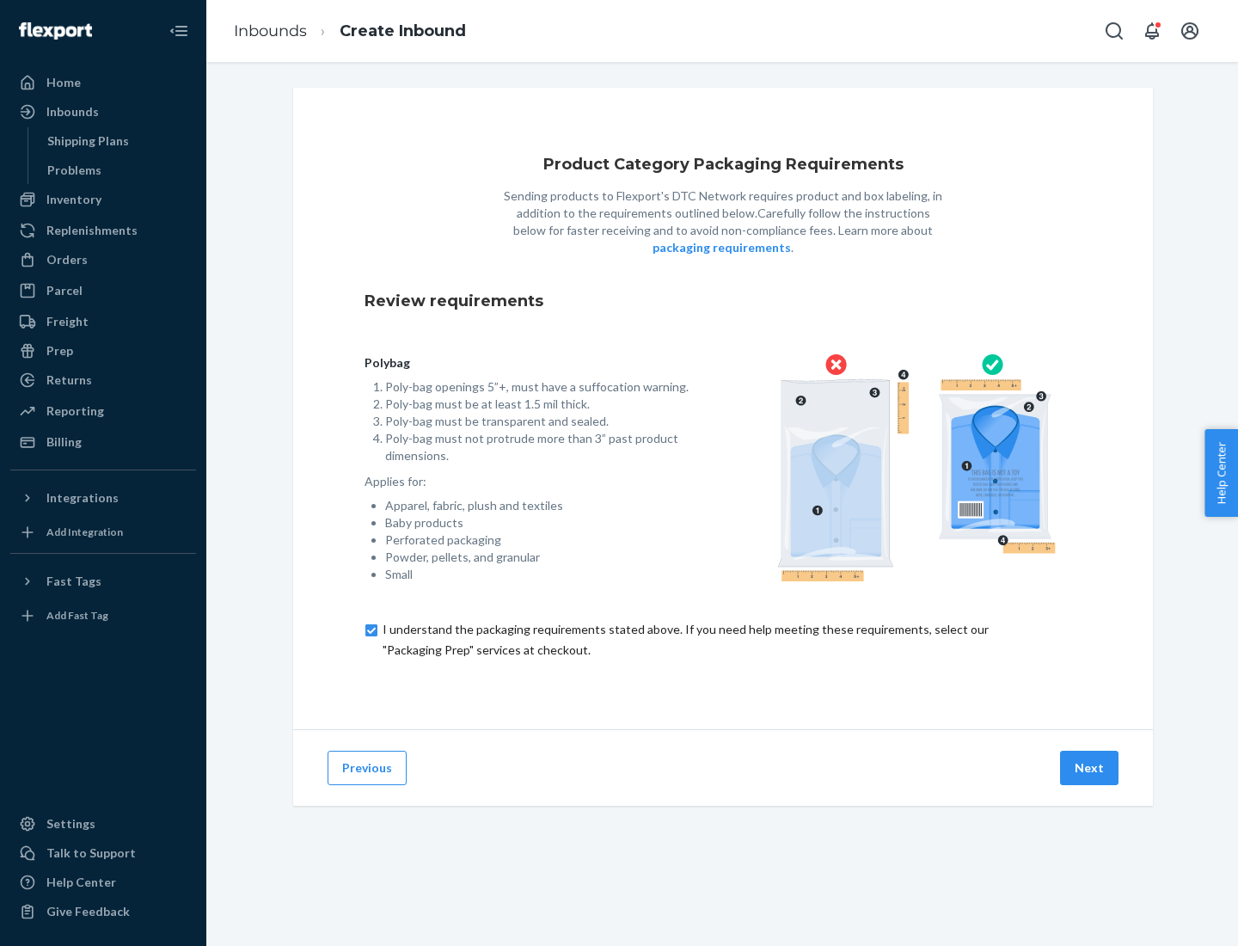
click at [1091, 767] on button "Next" at bounding box center [1089, 768] width 58 height 34
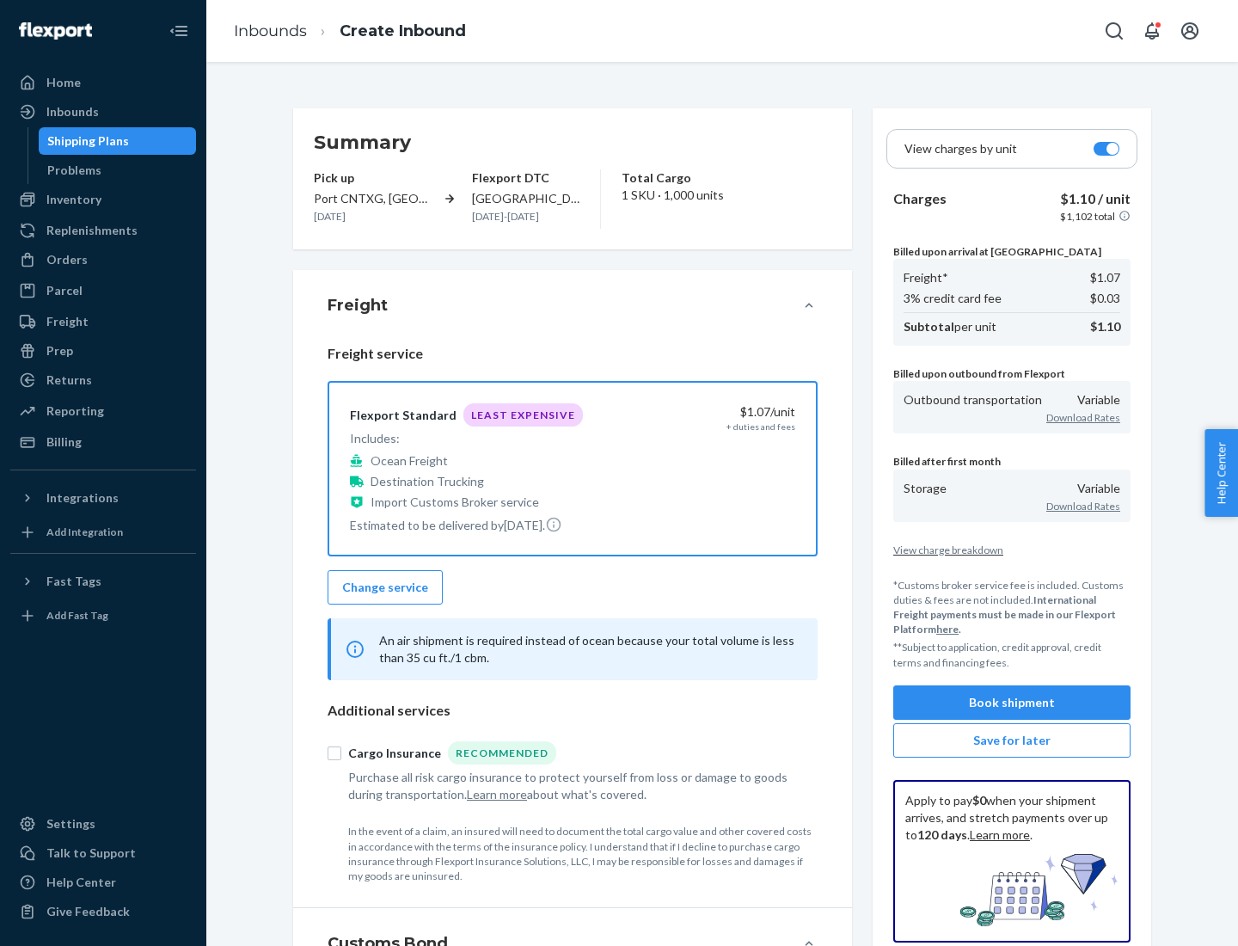
scroll to position [199, 0]
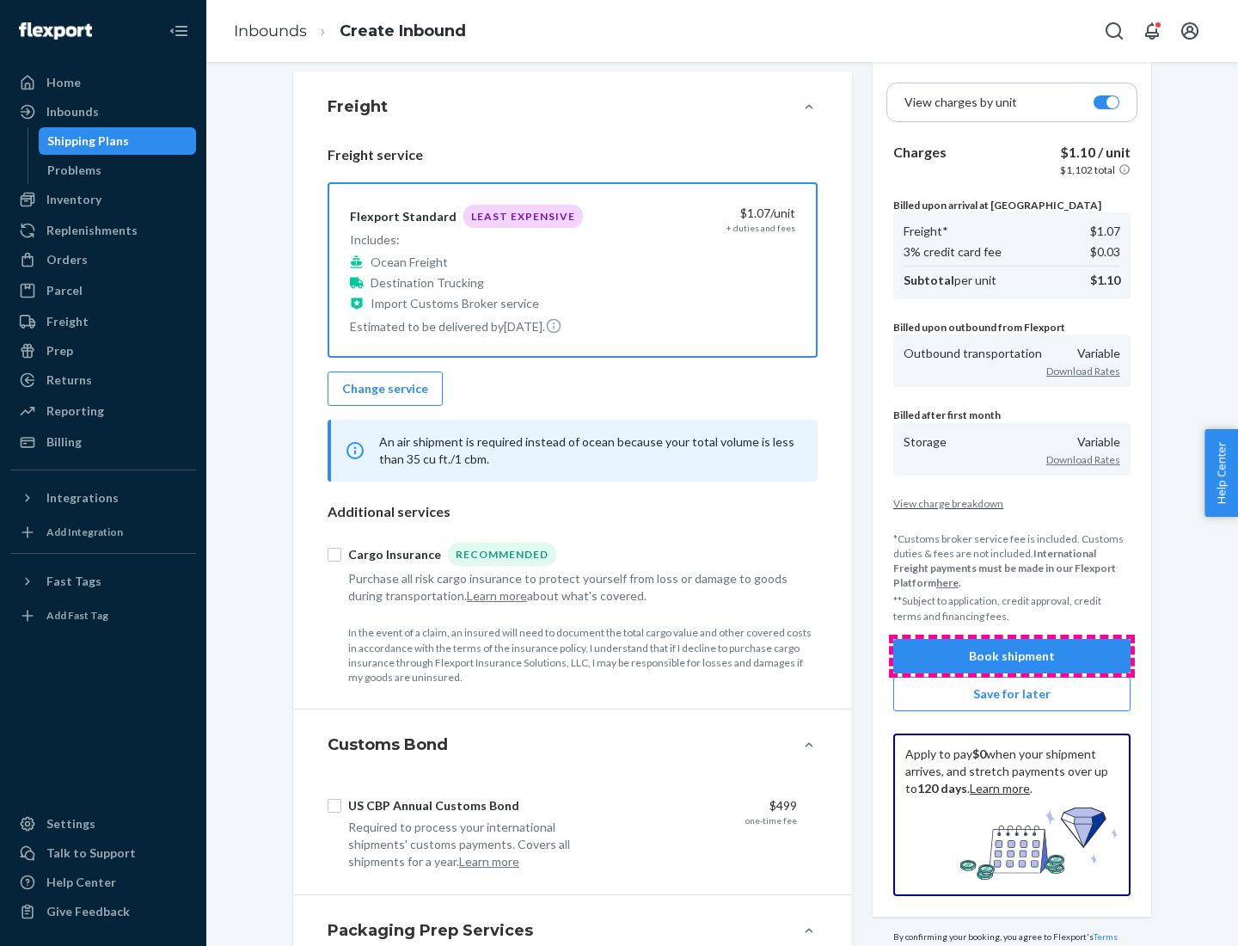
click at [1012, 655] on button "Book shipment" at bounding box center [1012, 656] width 237 height 34
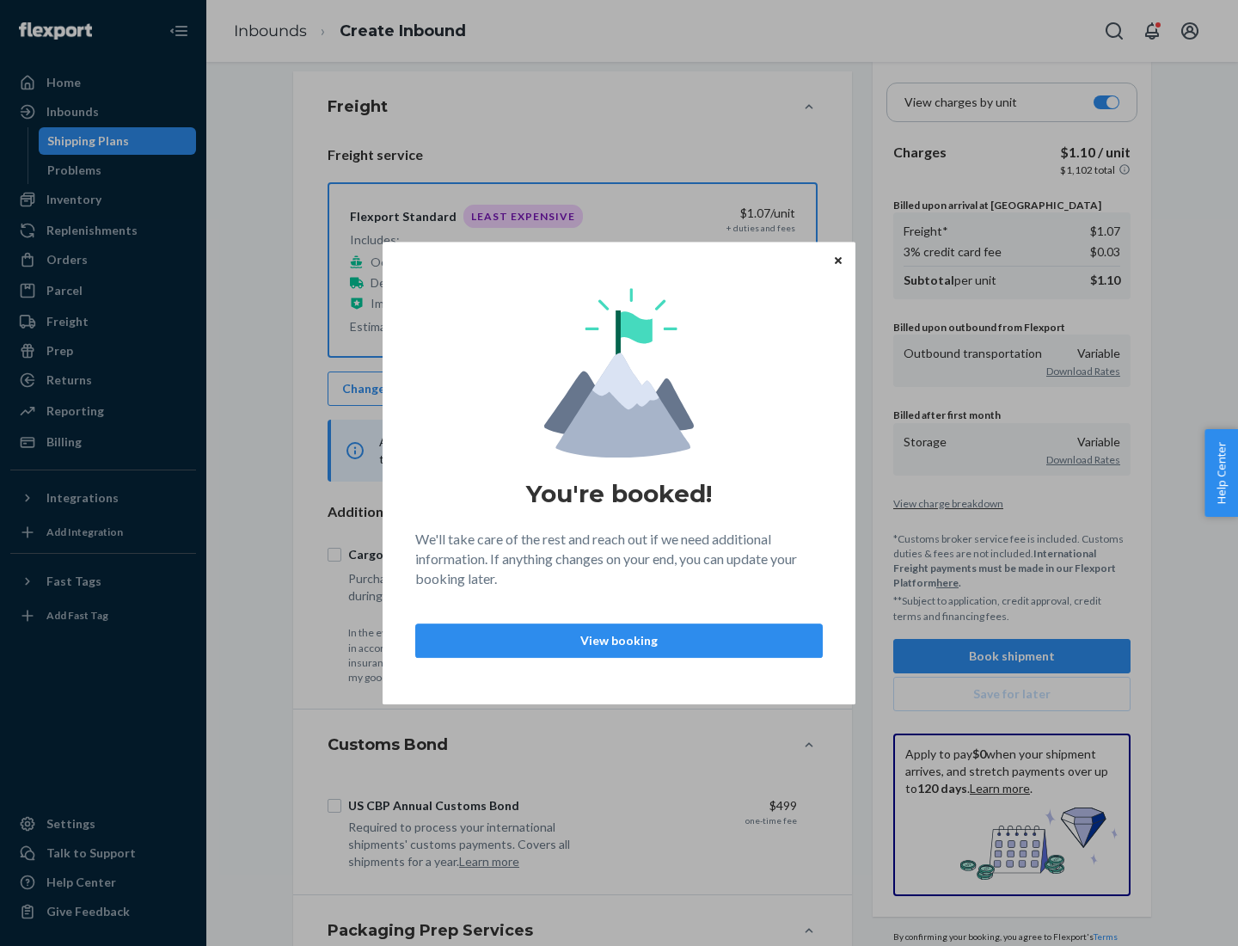
click at [619, 640] on p "View booking" at bounding box center [619, 640] width 378 height 17
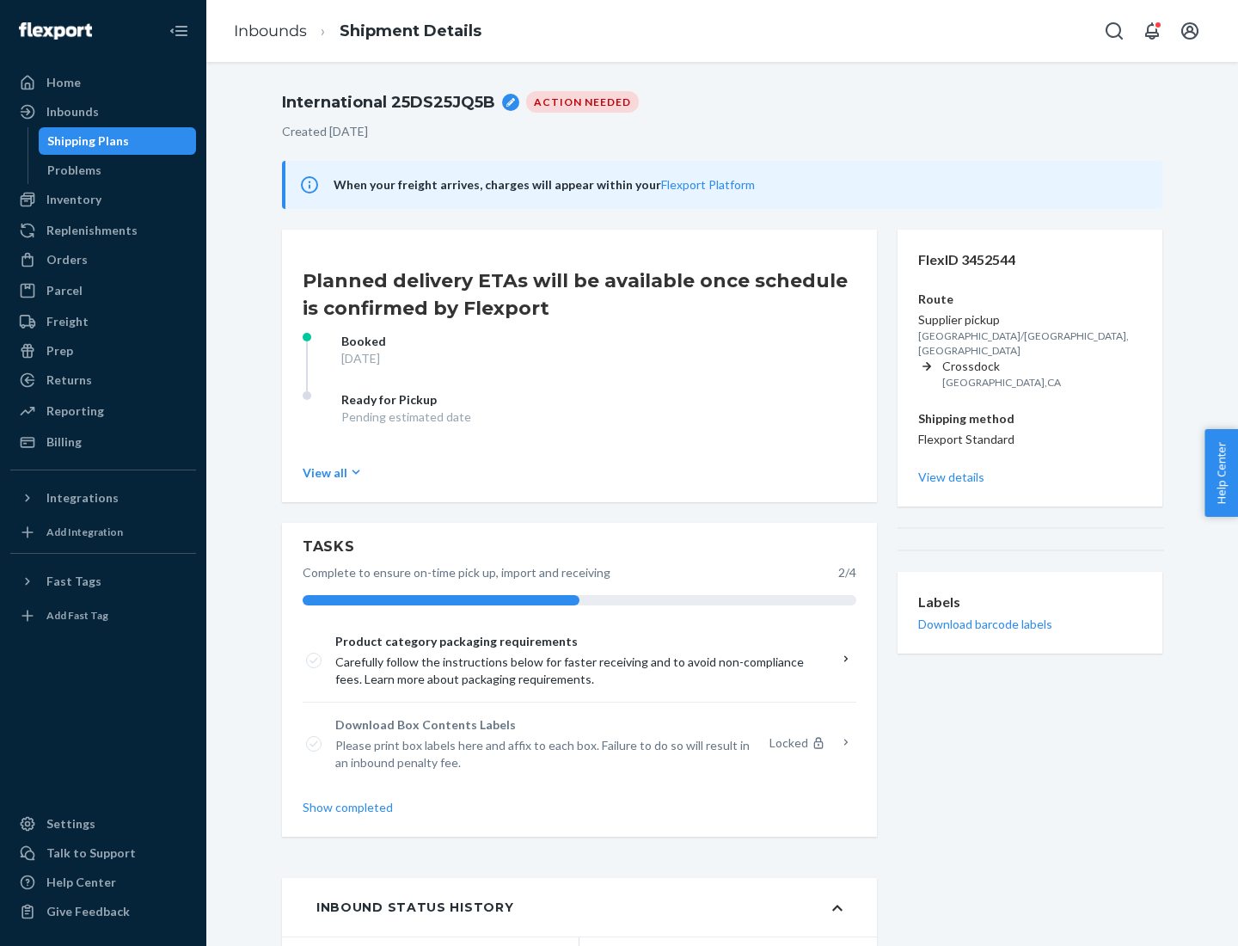
scroll to position [138, 0]
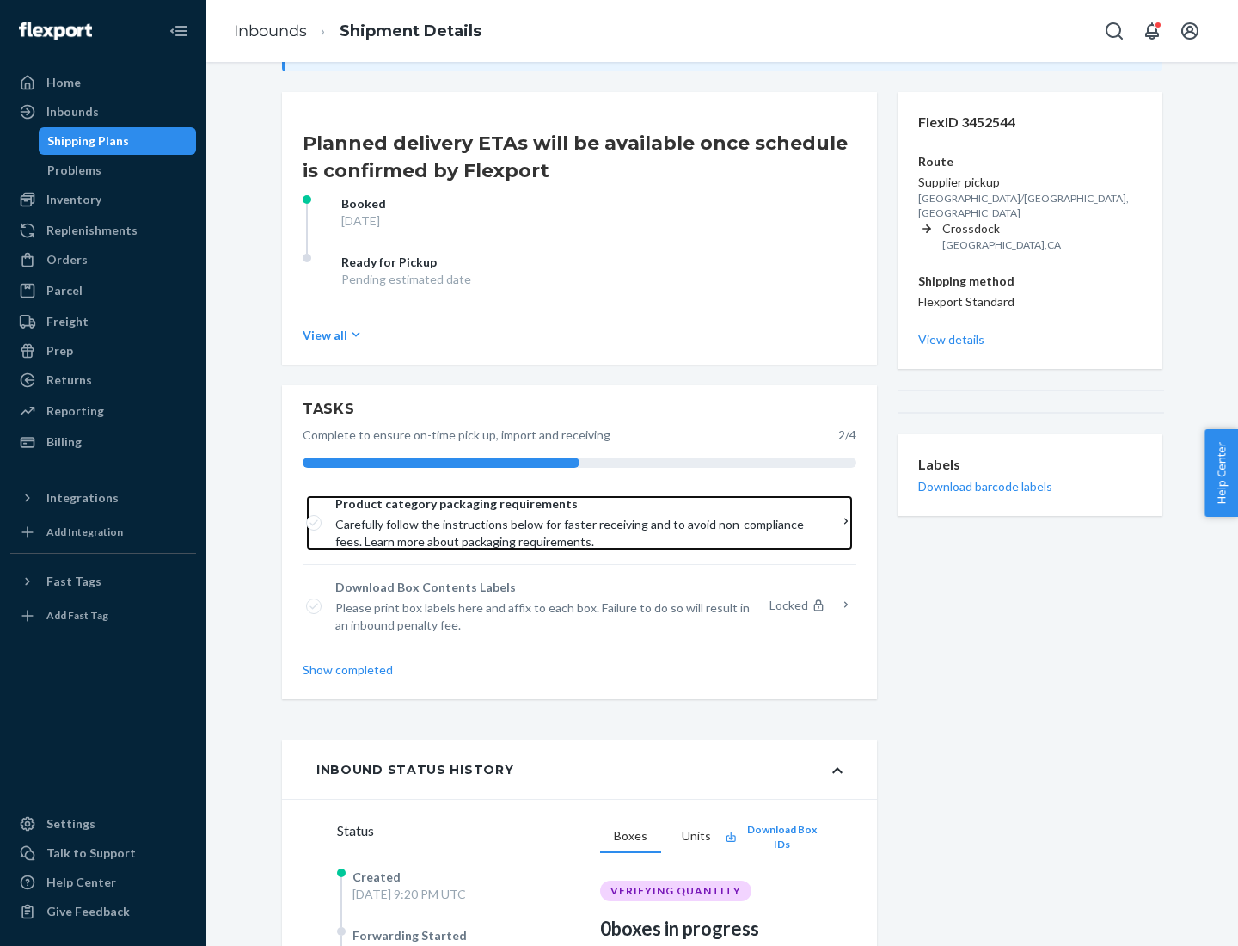
click at [574, 504] on span "Product category packaging requirements" at bounding box center [573, 503] width 476 height 17
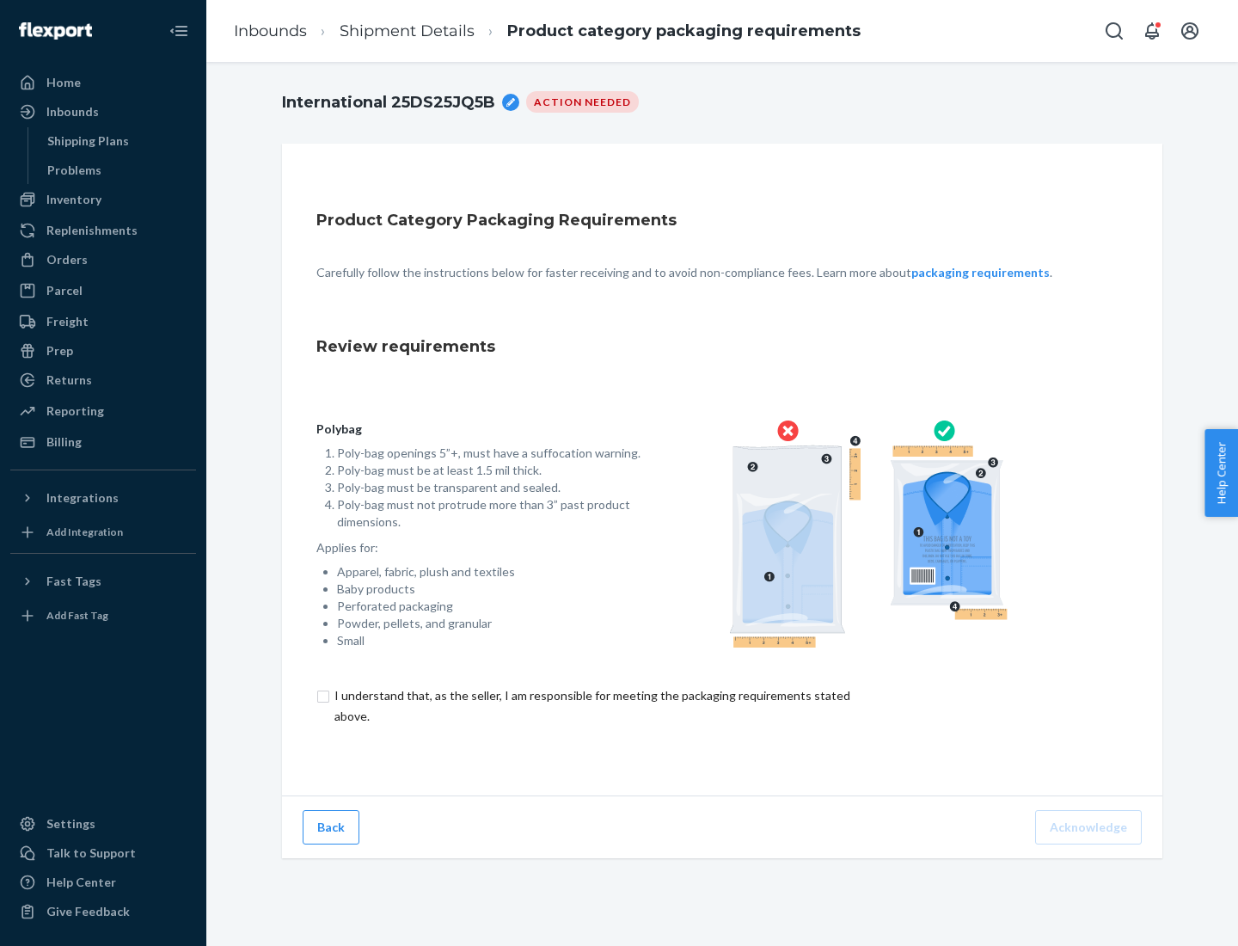
click at [591, 705] on input "checkbox" at bounding box center [602, 705] width 572 height 41
checkbox input "true"
click at [1091, 826] on button "Acknowledge" at bounding box center [1088, 827] width 107 height 34
